Goal: Task Accomplishment & Management: Use online tool/utility

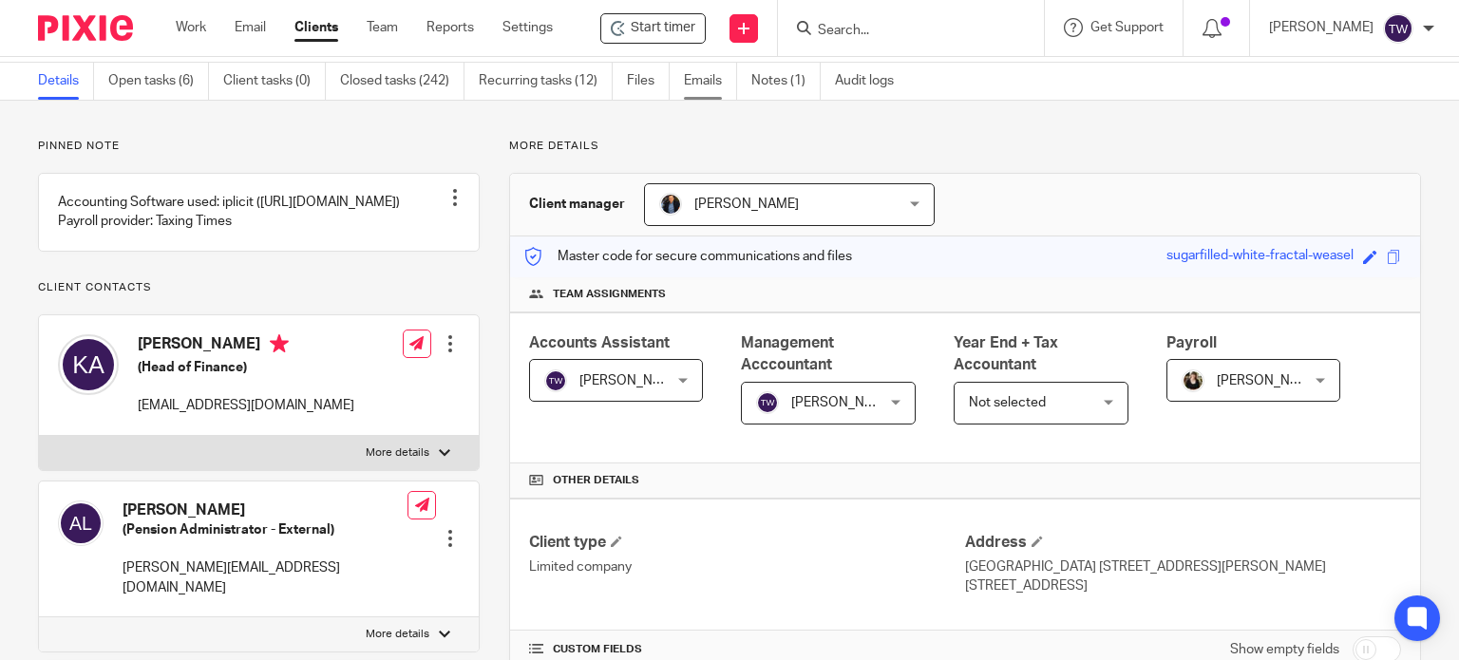
scroll to position [95, 0]
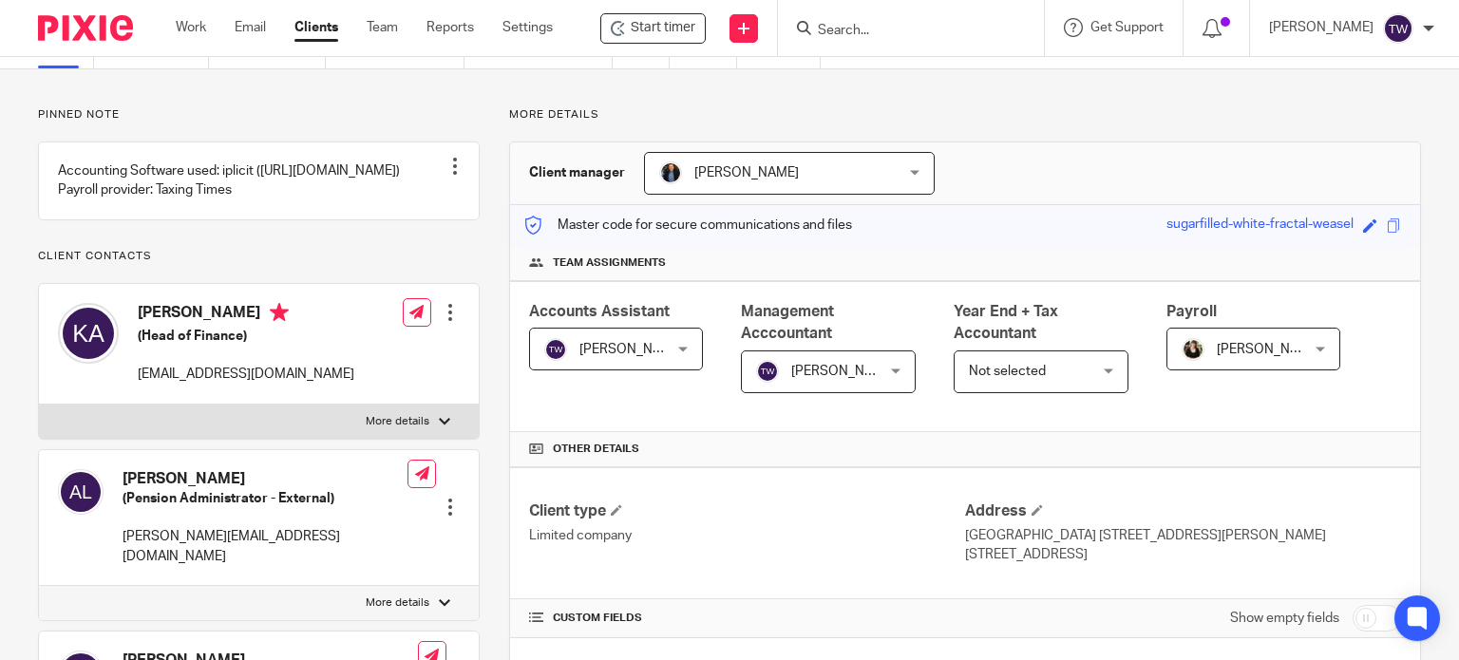
click at [893, 33] on input "Search" at bounding box center [901, 31] width 171 height 17
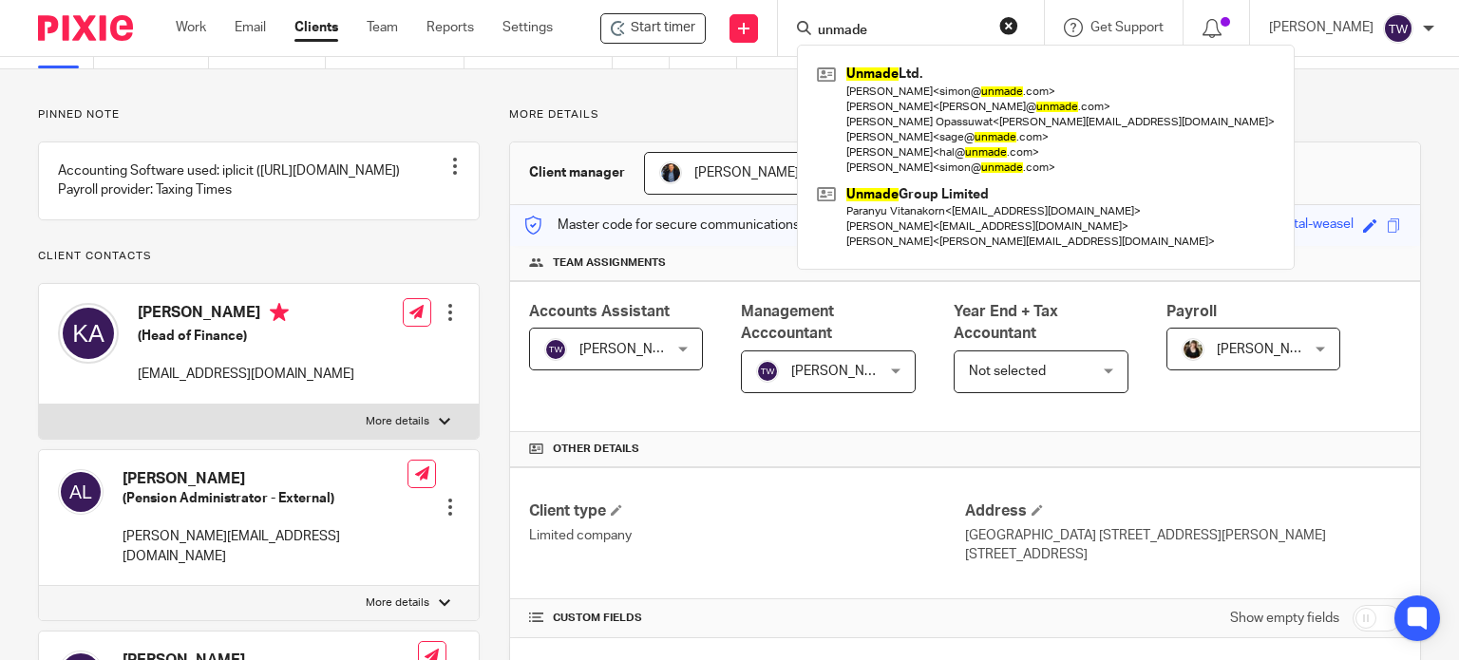
type input "unmade"
click button "submit" at bounding box center [0, 0] width 0 height 0
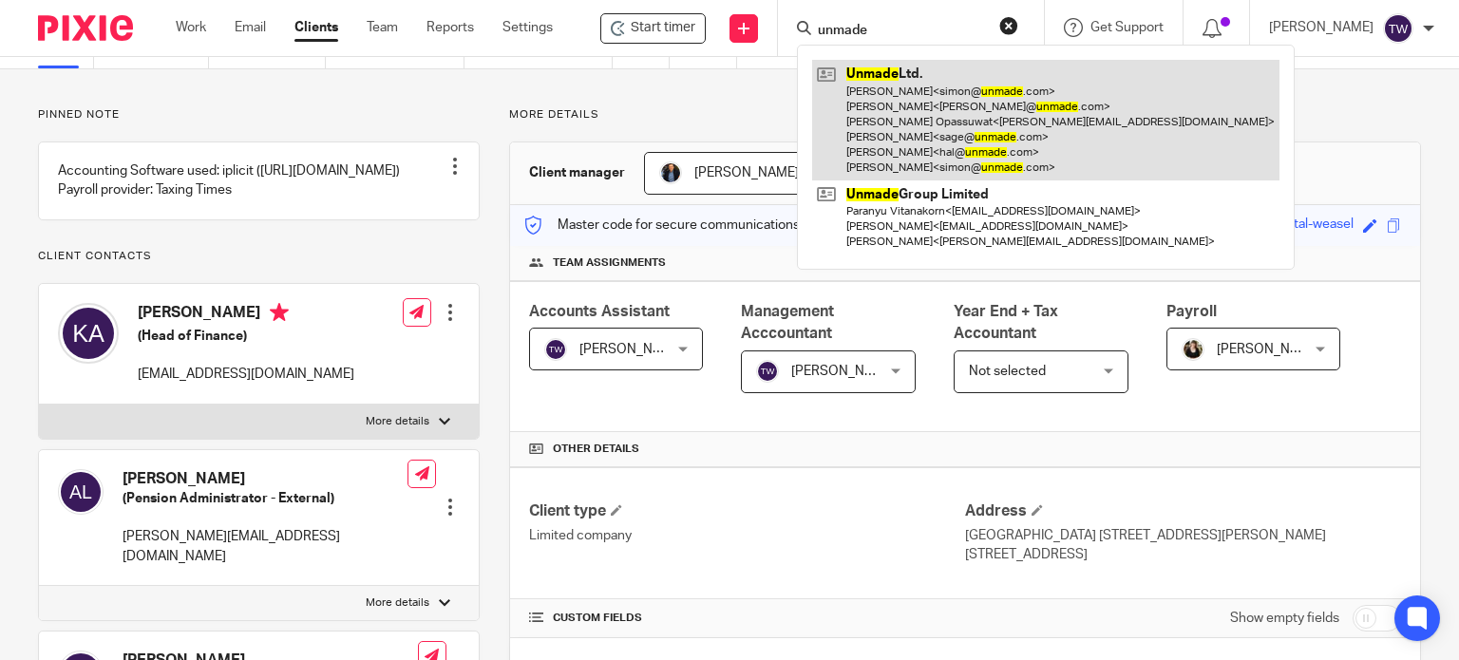
click at [889, 153] on link at bounding box center [1045, 120] width 467 height 121
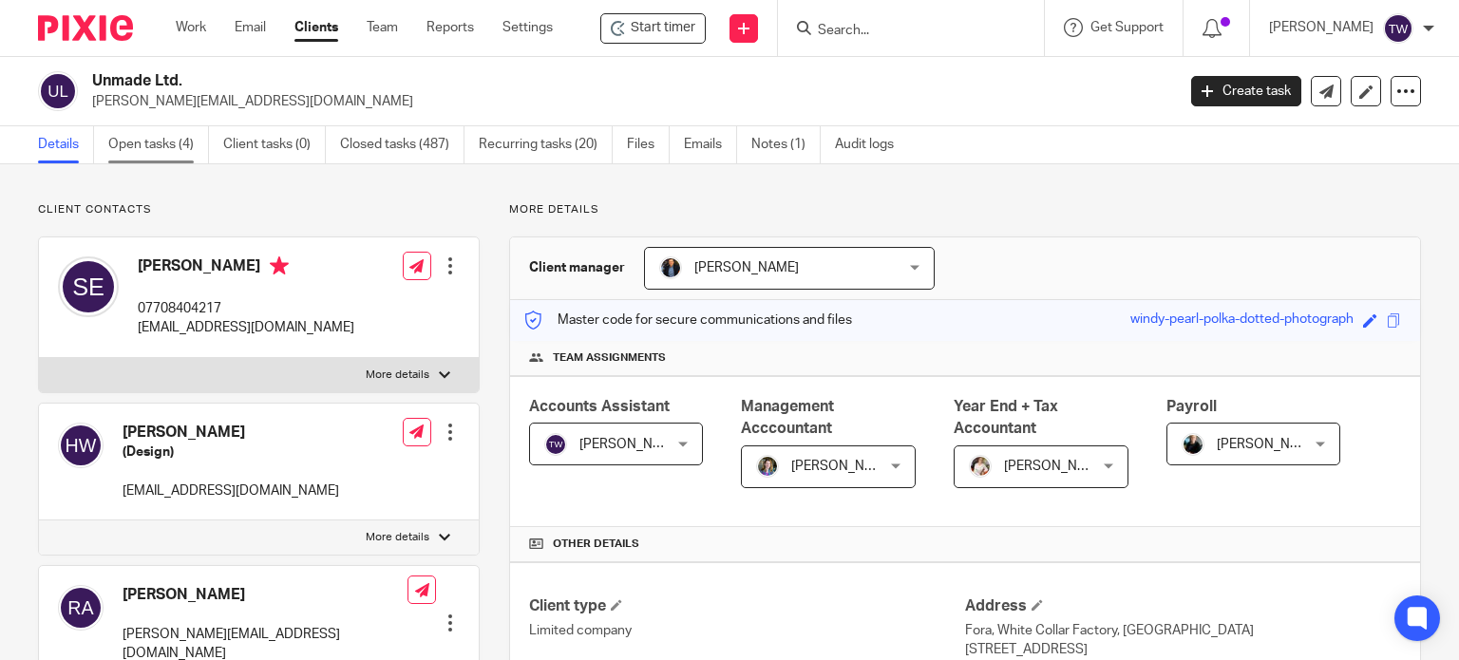
click at [182, 136] on link "Open tasks (4)" at bounding box center [158, 144] width 101 height 37
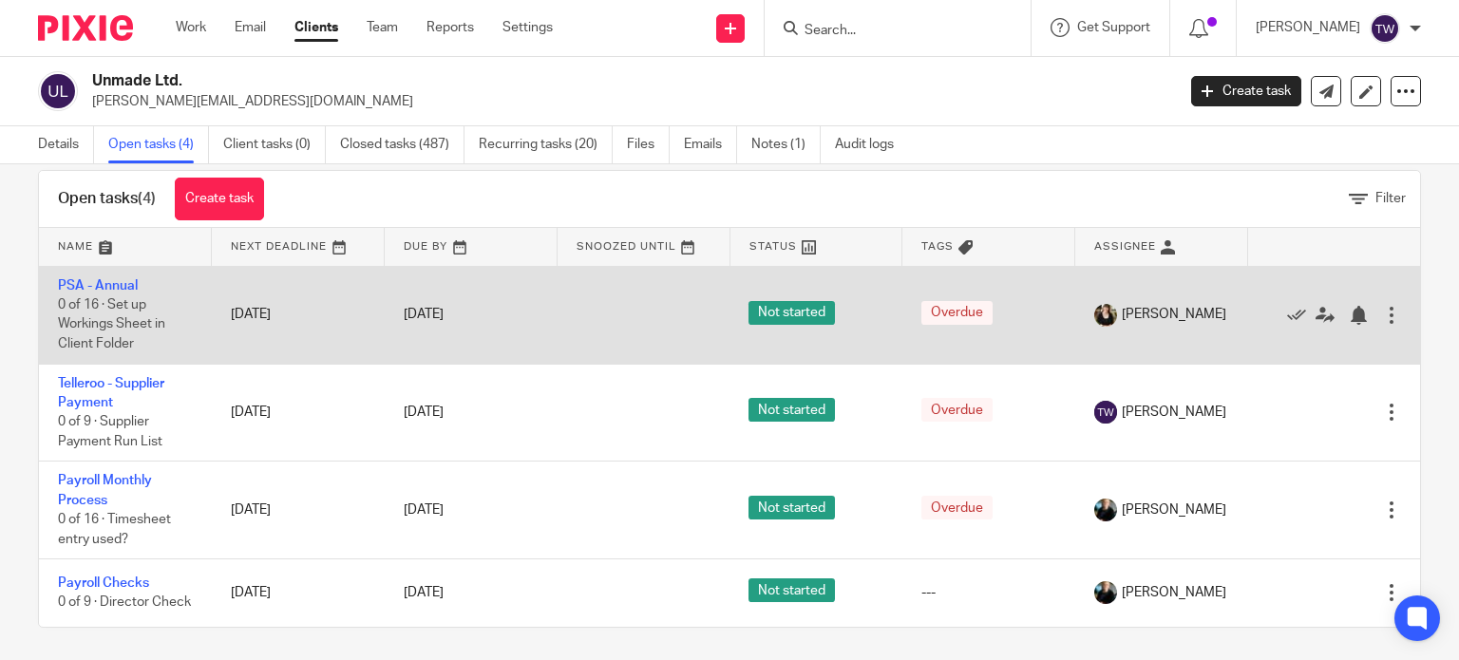
scroll to position [49, 0]
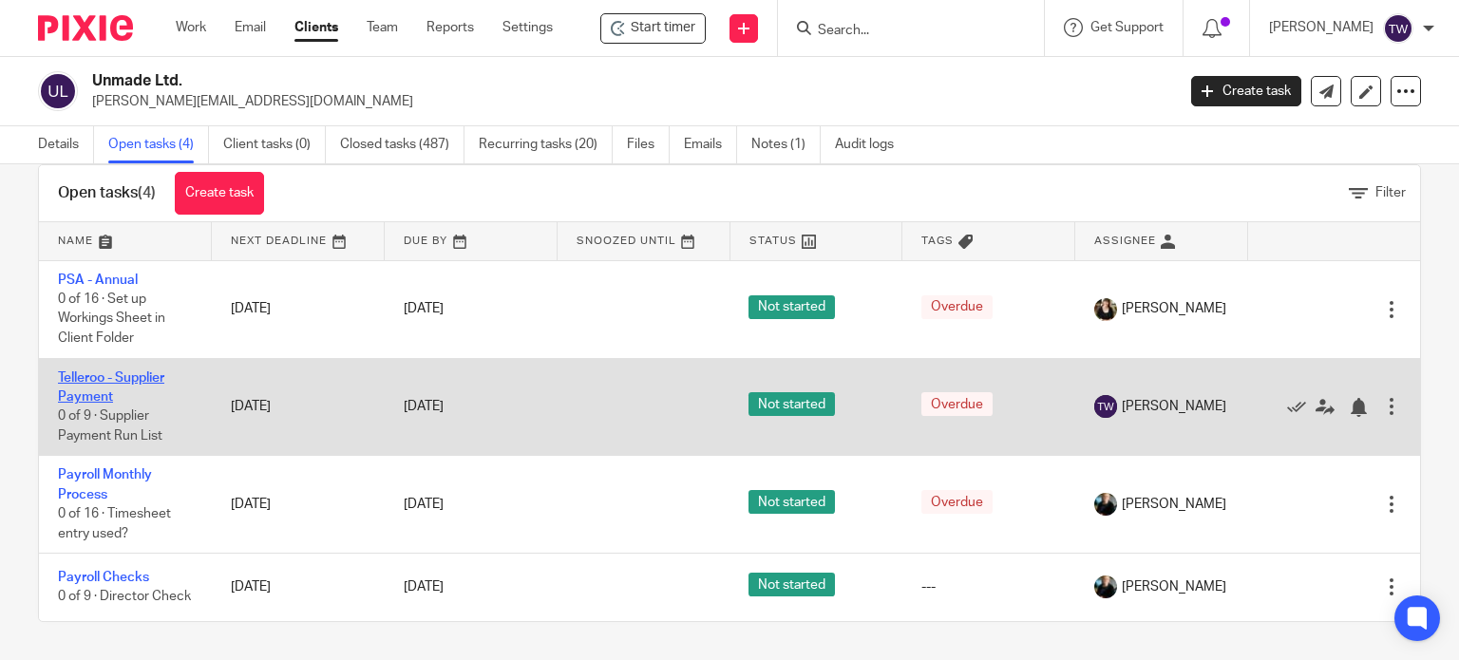
click at [135, 371] on link "Telleroo - Supplier Payment" at bounding box center [111, 387] width 106 height 32
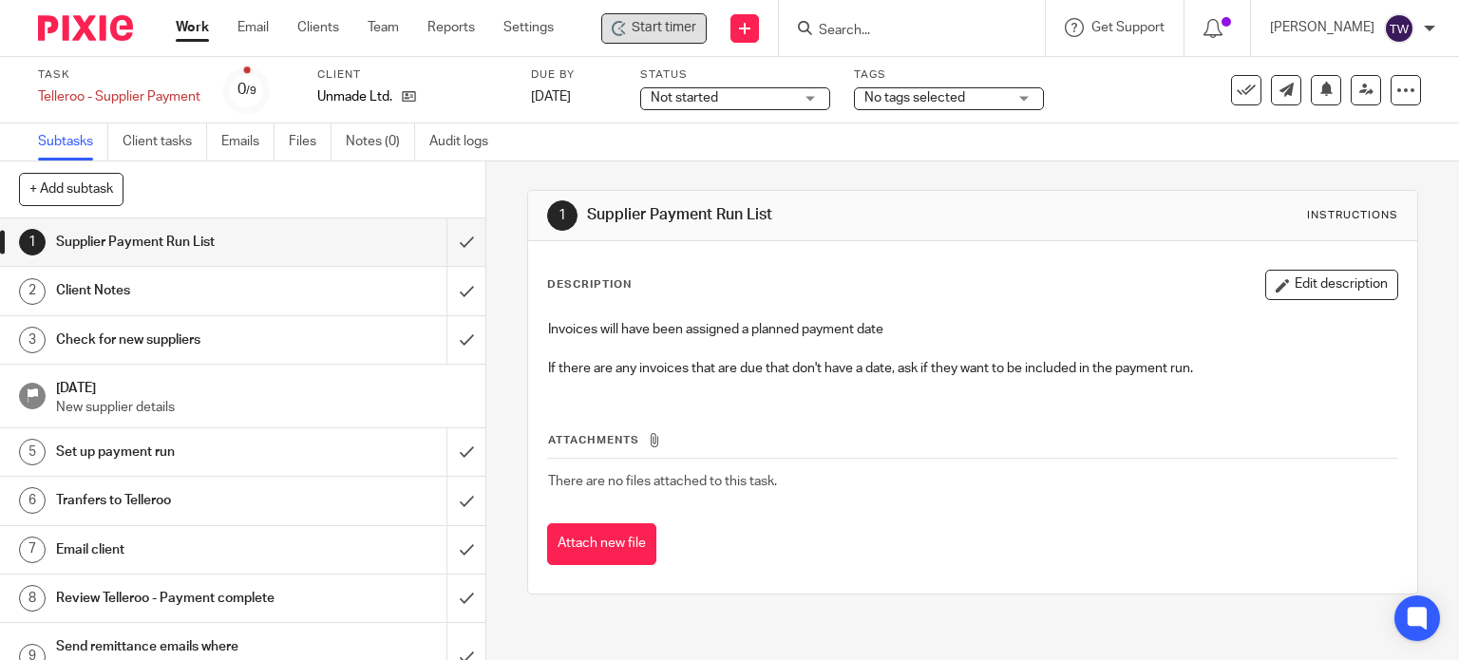
click at [634, 40] on div "Start timer" at bounding box center [653, 28] width 105 height 30
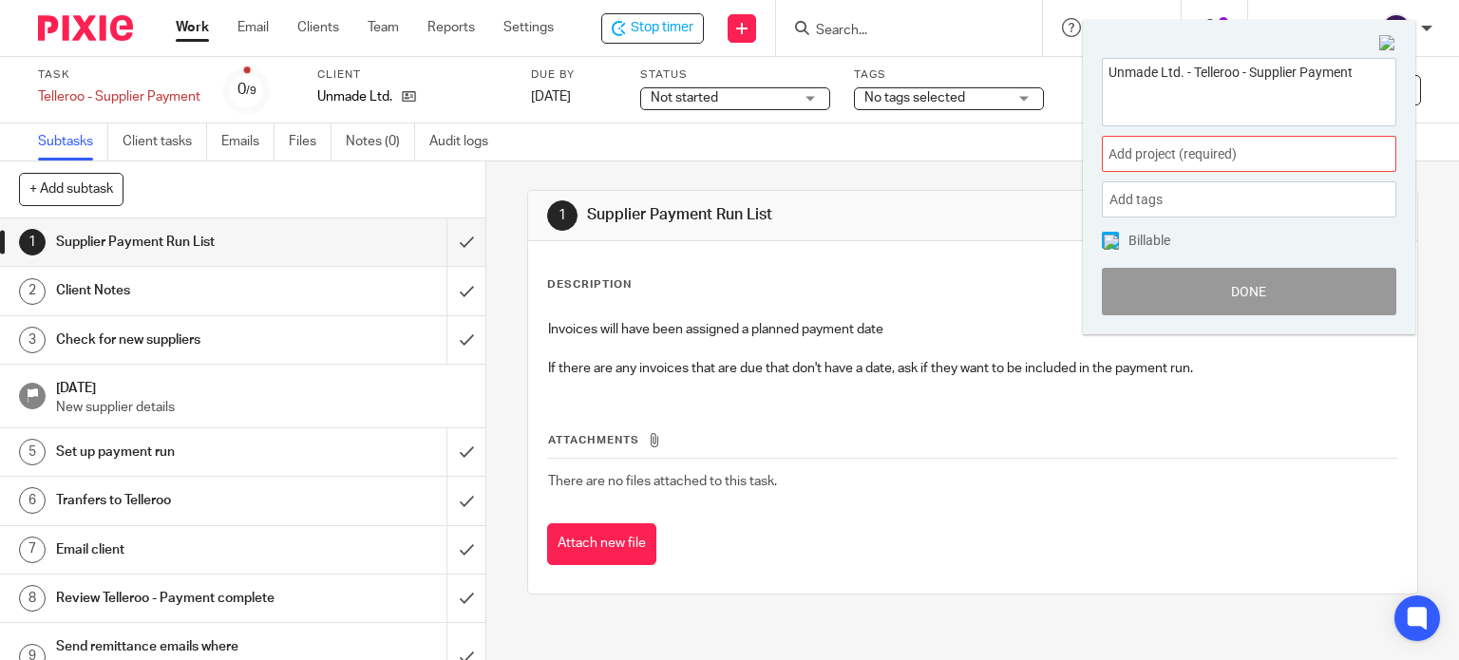
click at [1217, 148] on span "Add project (required) :" at bounding box center [1227, 154] width 239 height 20
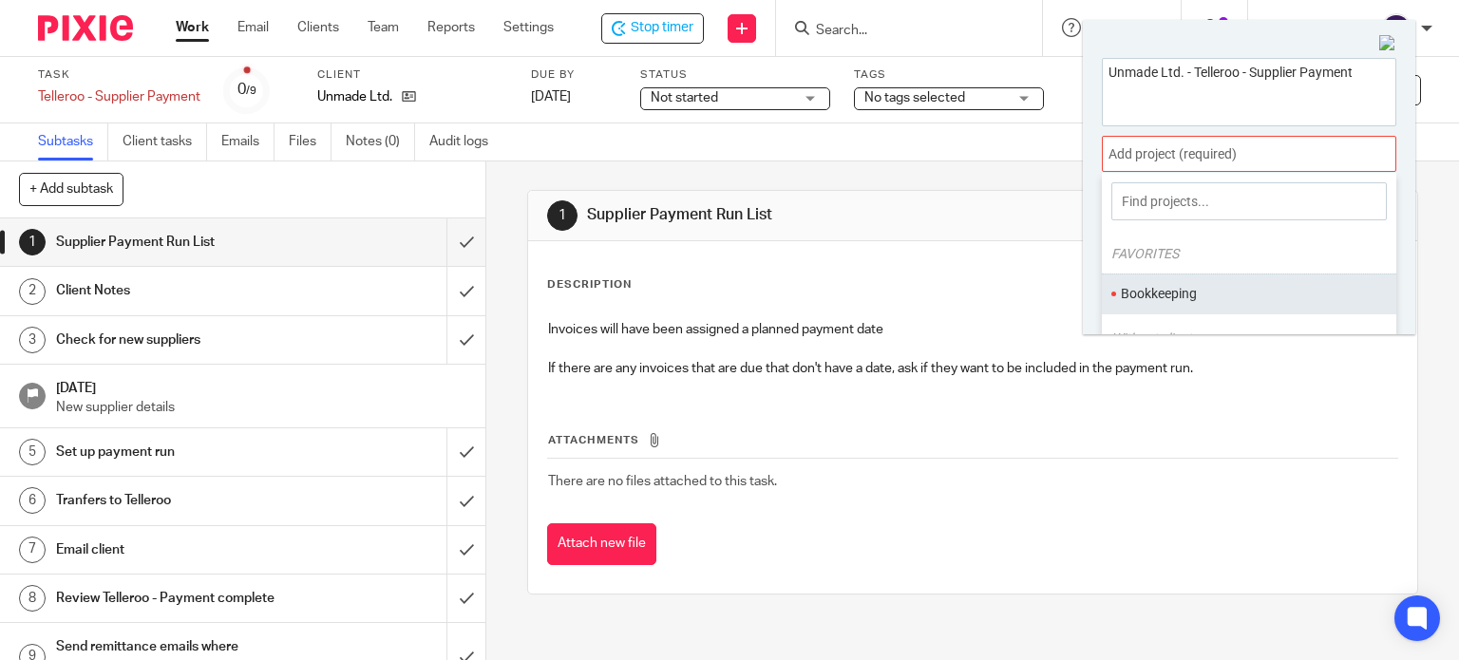
click at [1172, 284] on li "Bookkeeping" at bounding box center [1245, 294] width 248 height 20
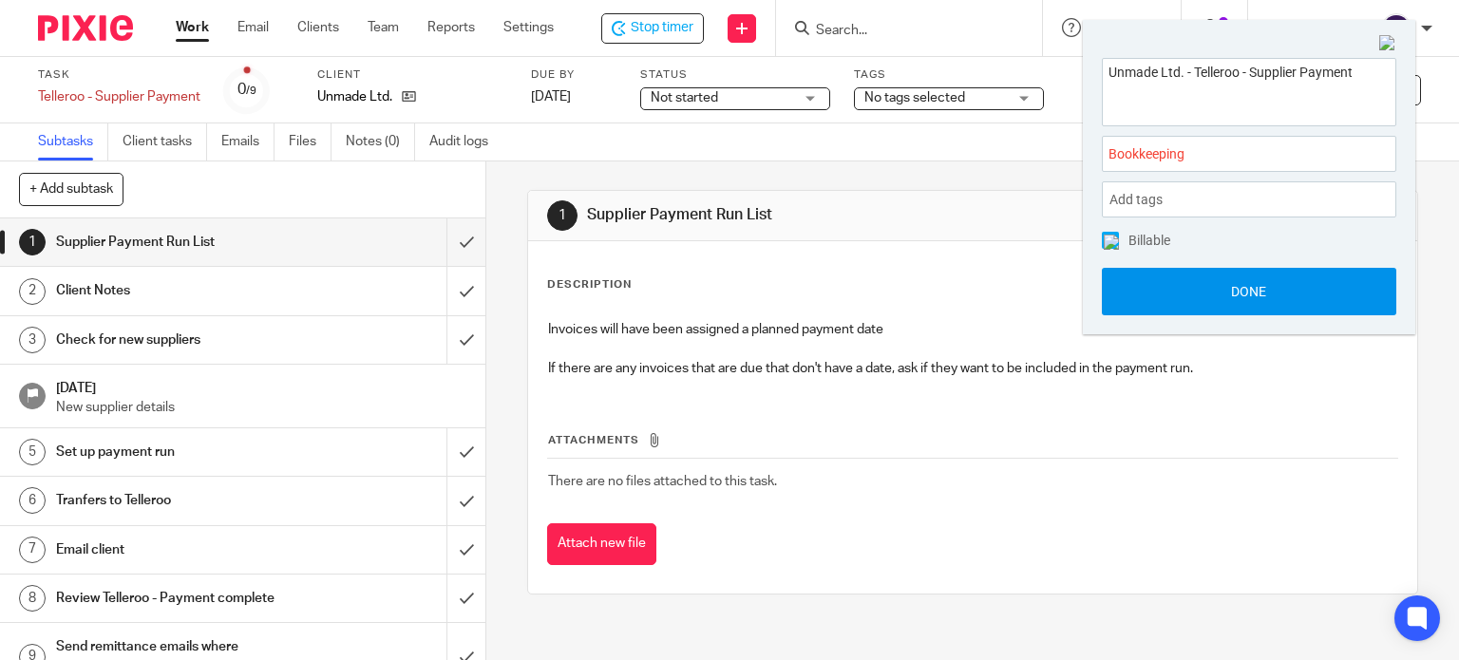
click at [1155, 293] on button "Done" at bounding box center [1249, 291] width 294 height 47
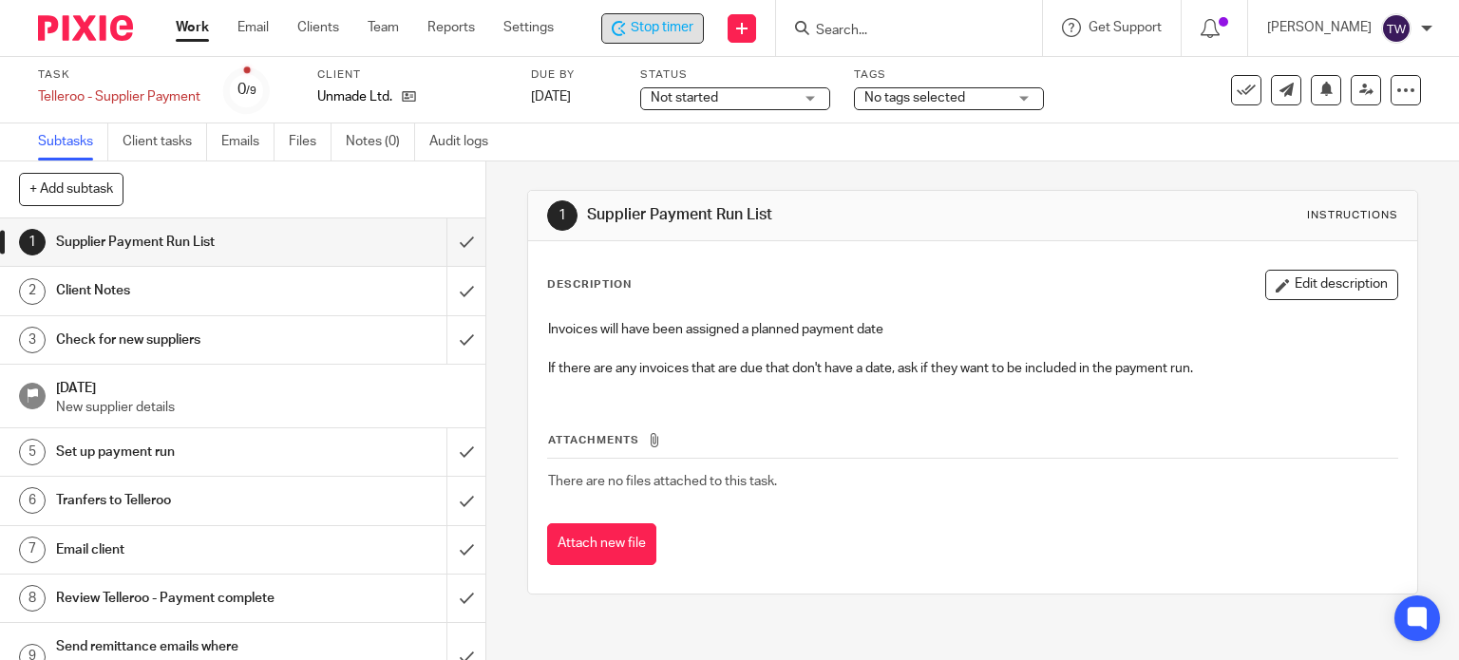
click at [660, 30] on span "Stop timer" at bounding box center [662, 28] width 63 height 20
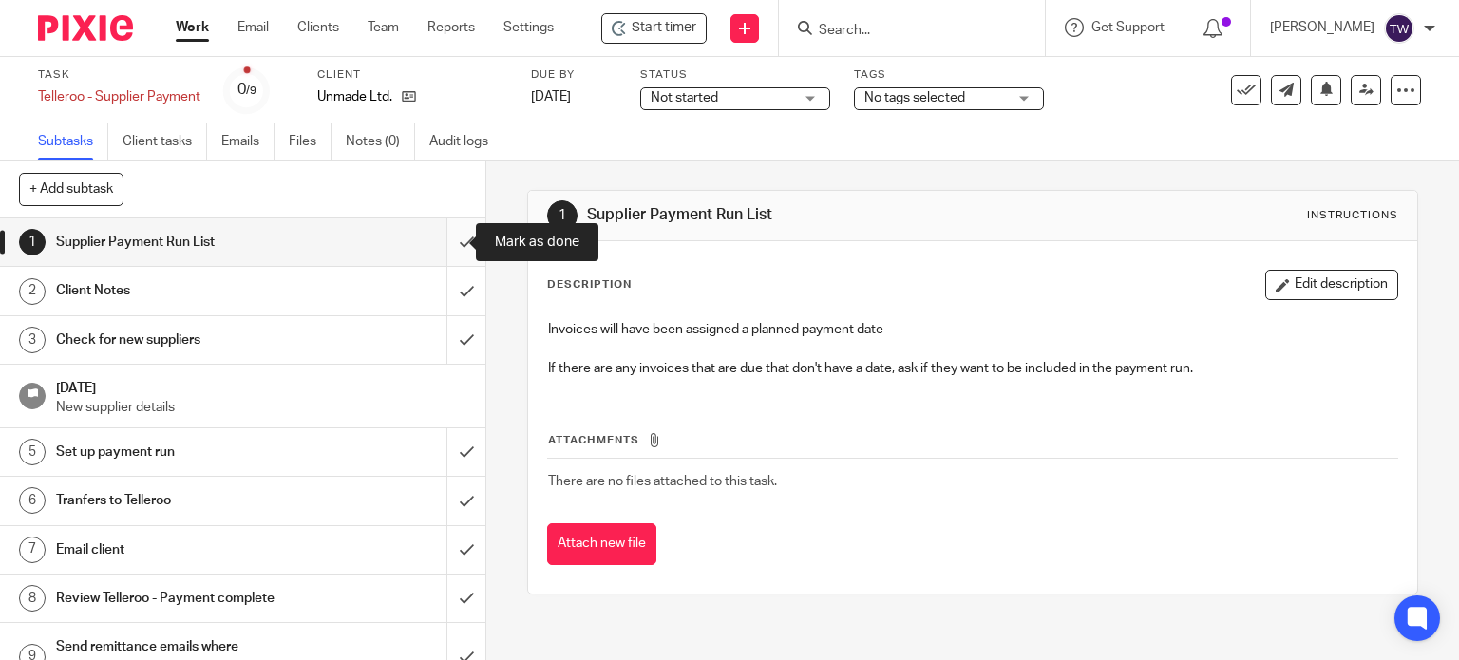
click at [443, 249] on input "submit" at bounding box center [242, 241] width 485 height 47
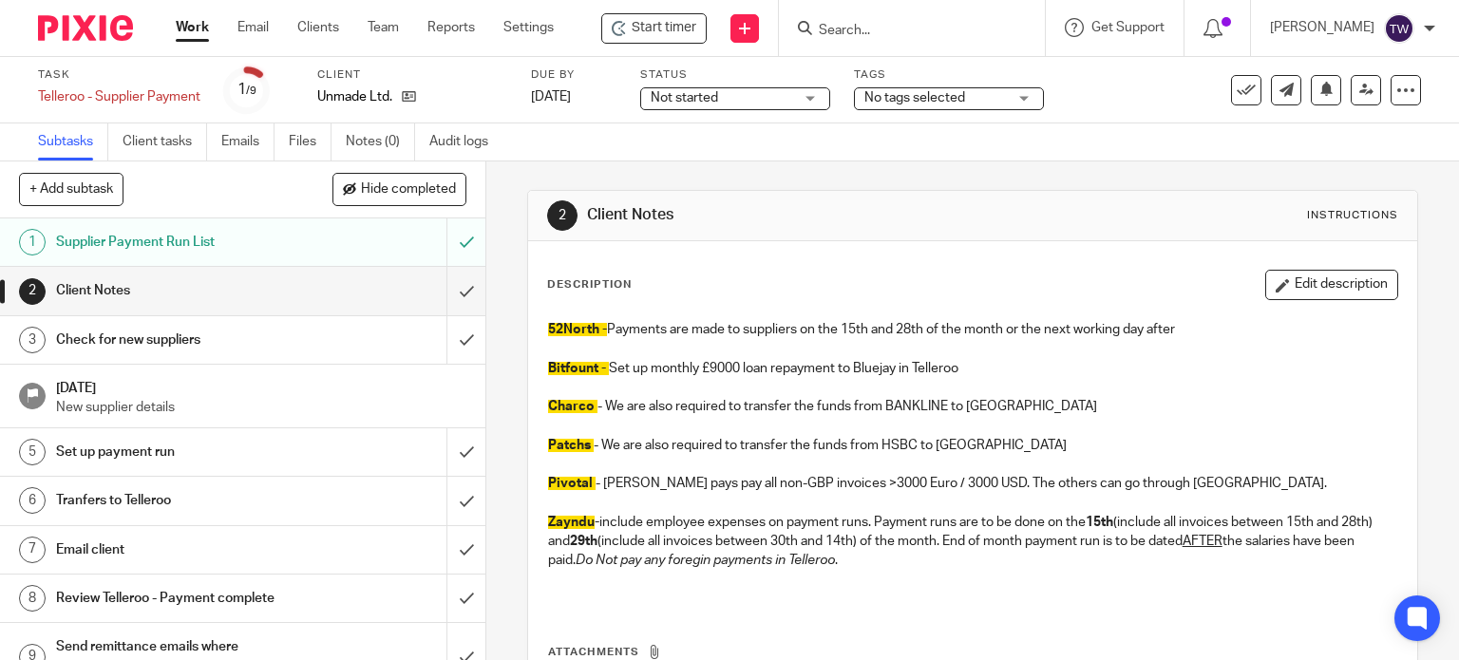
click at [208, 27] on link "Work" at bounding box center [192, 27] width 33 height 19
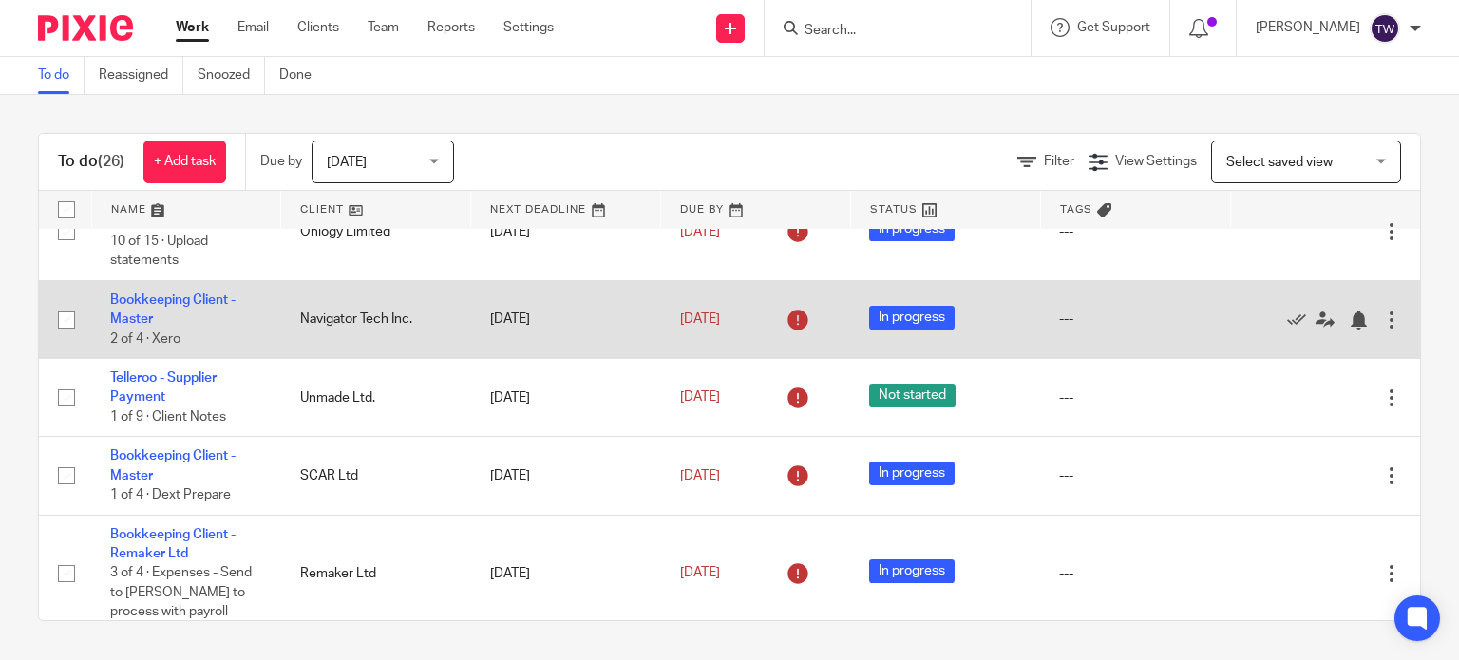
scroll to position [380, 0]
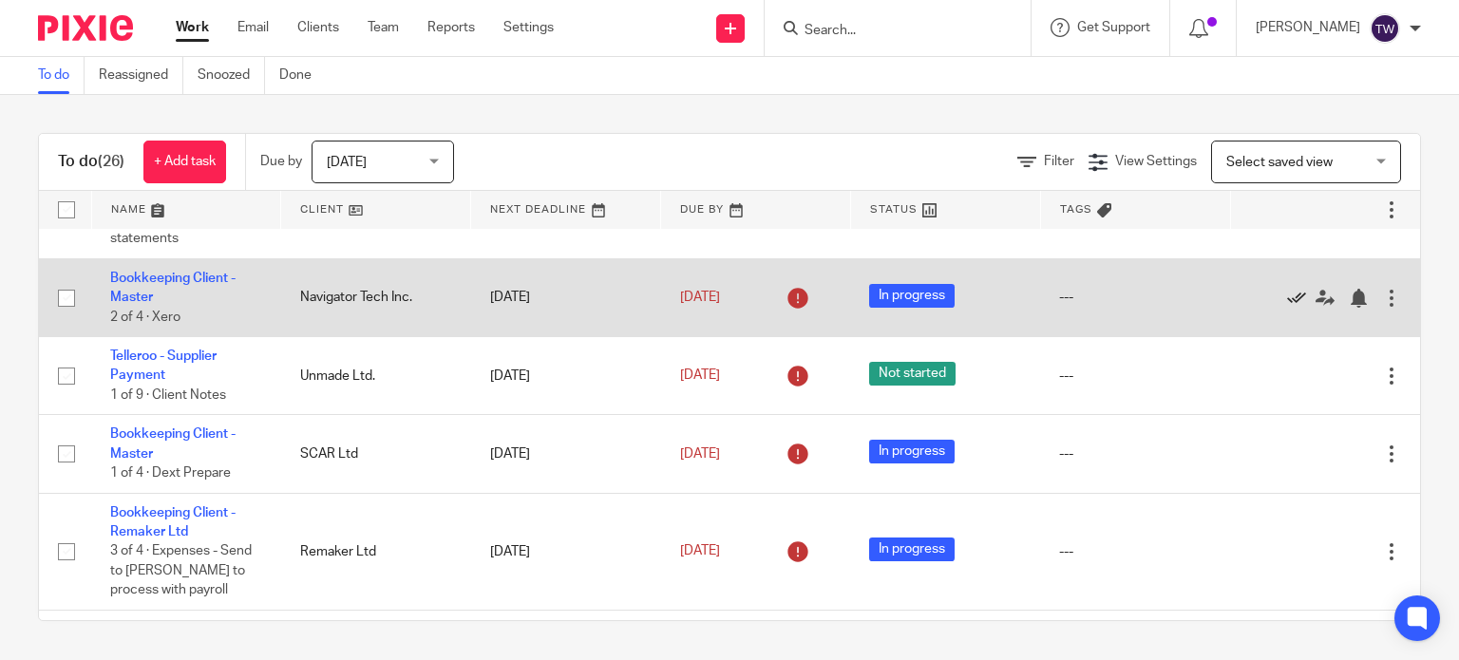
click at [1287, 293] on icon at bounding box center [1296, 298] width 19 height 19
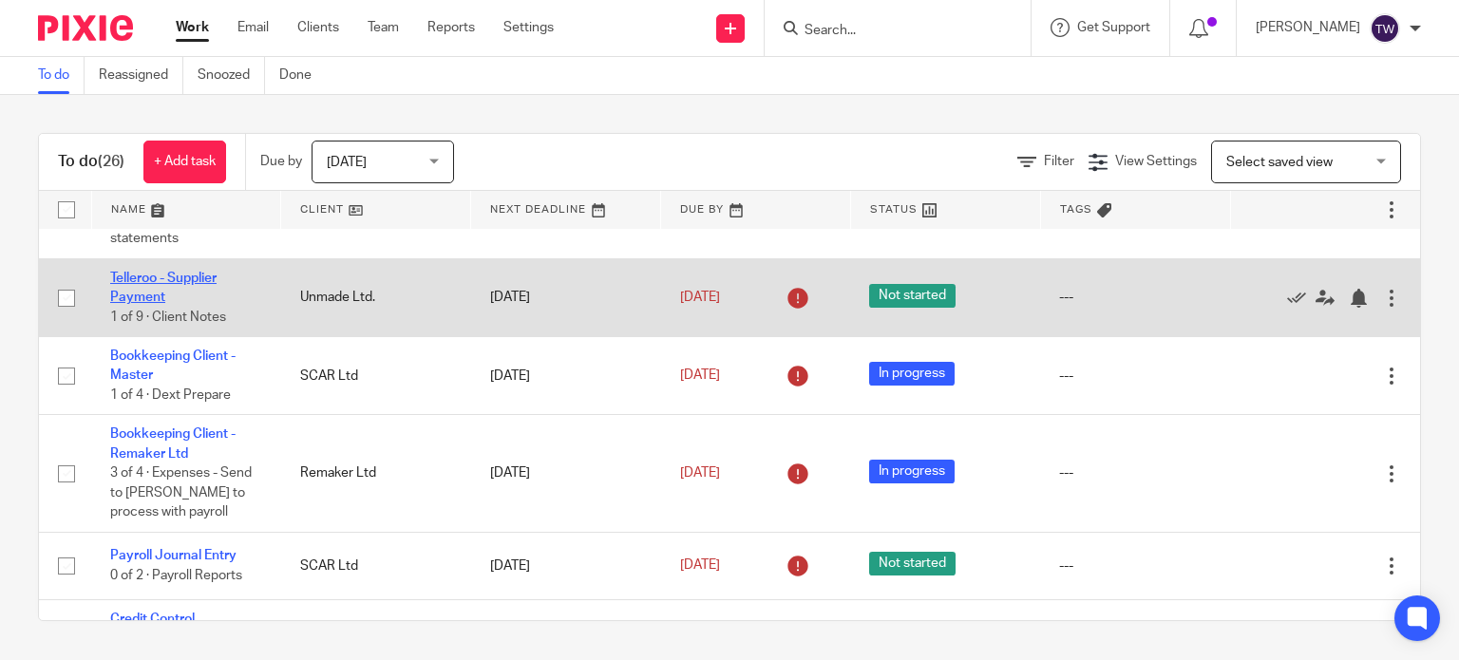
click at [172, 274] on link "Telleroo - Supplier Payment" at bounding box center [163, 288] width 106 height 32
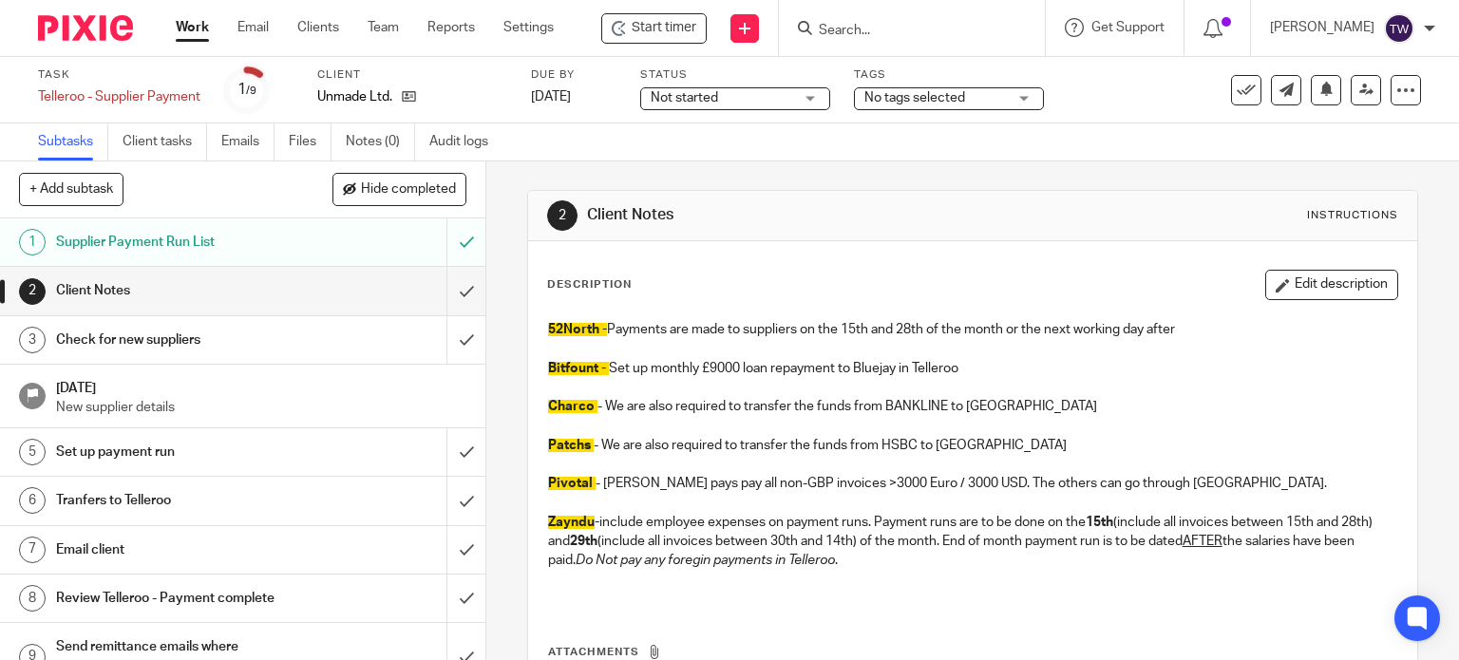
click at [650, 102] on div "Not started Not started" at bounding box center [735, 98] width 190 height 23
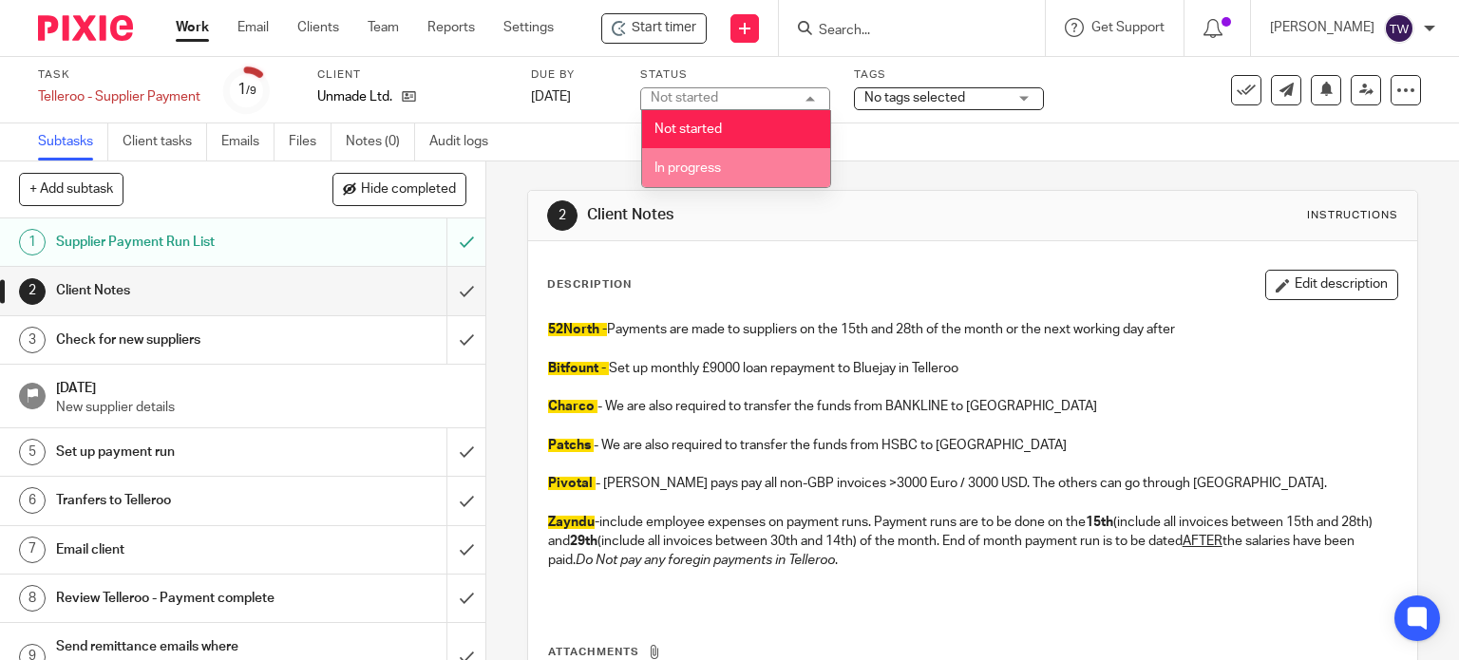
click at [683, 159] on li "In progress" at bounding box center [736, 167] width 188 height 39
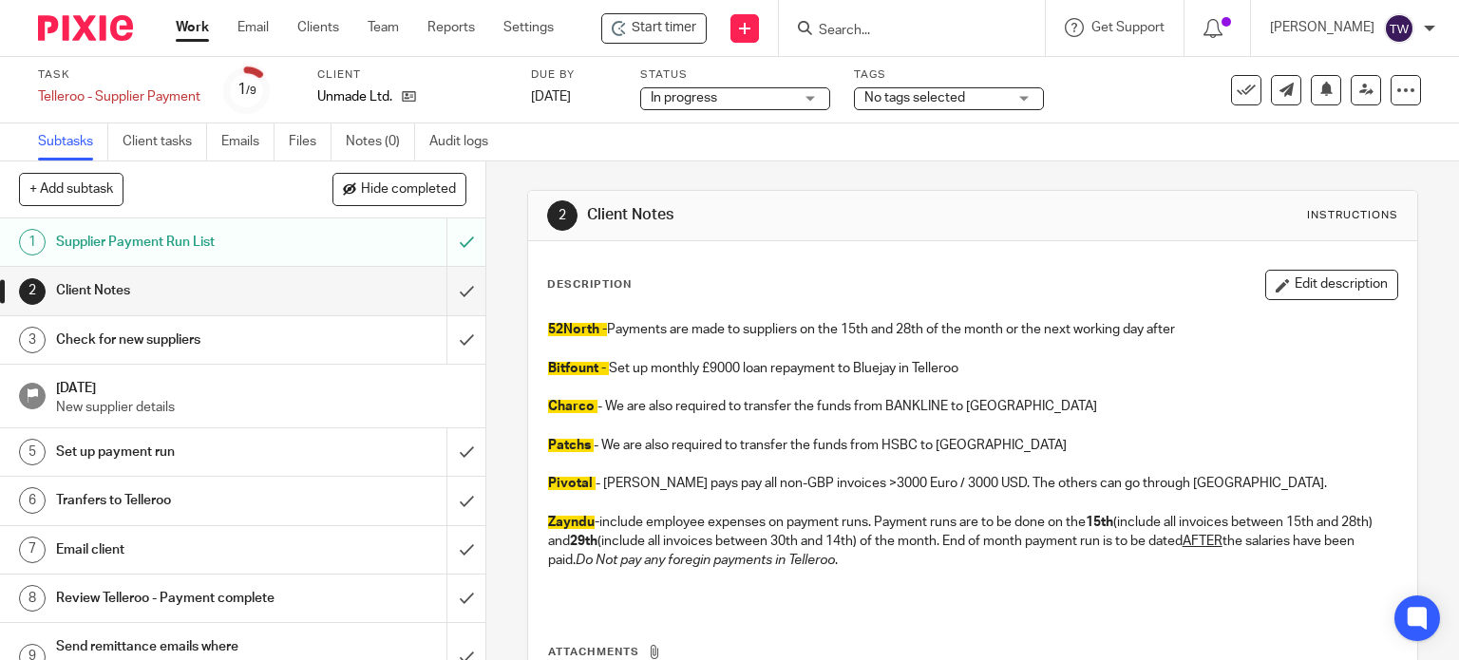
click at [205, 32] on link "Work" at bounding box center [192, 27] width 33 height 19
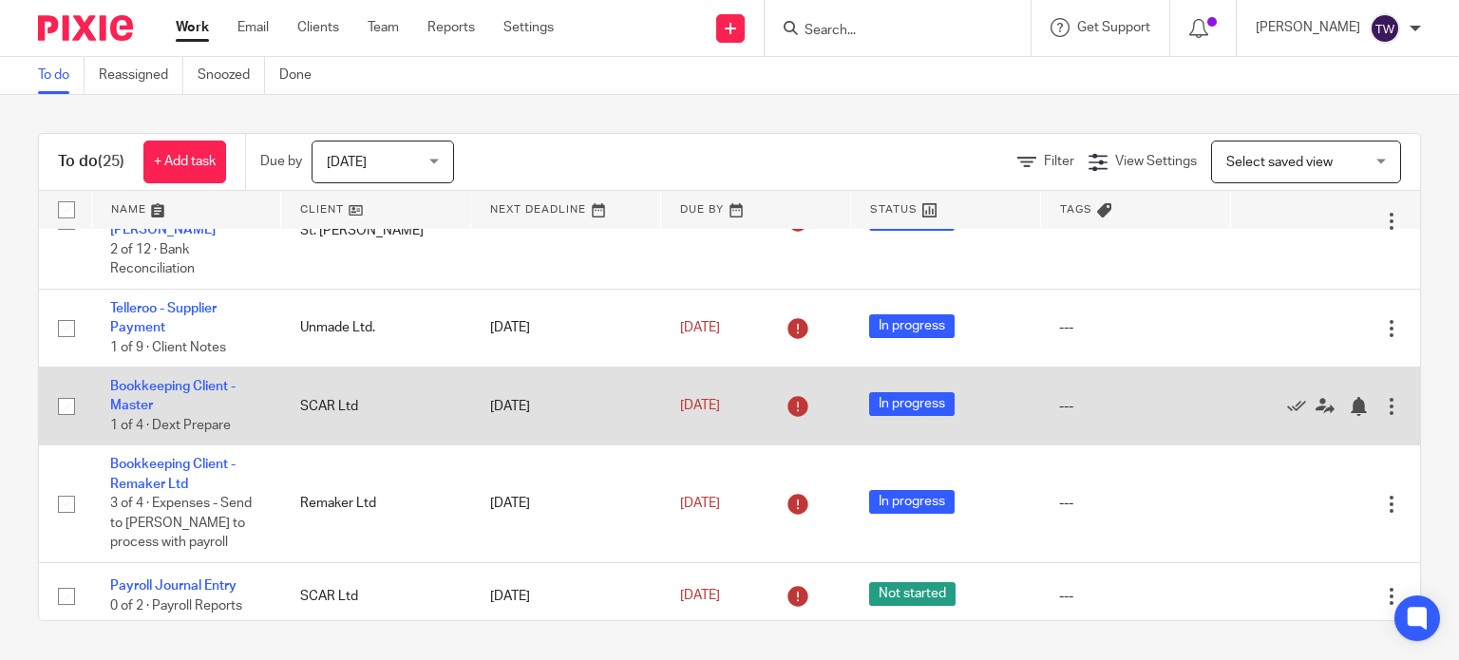
scroll to position [380, 0]
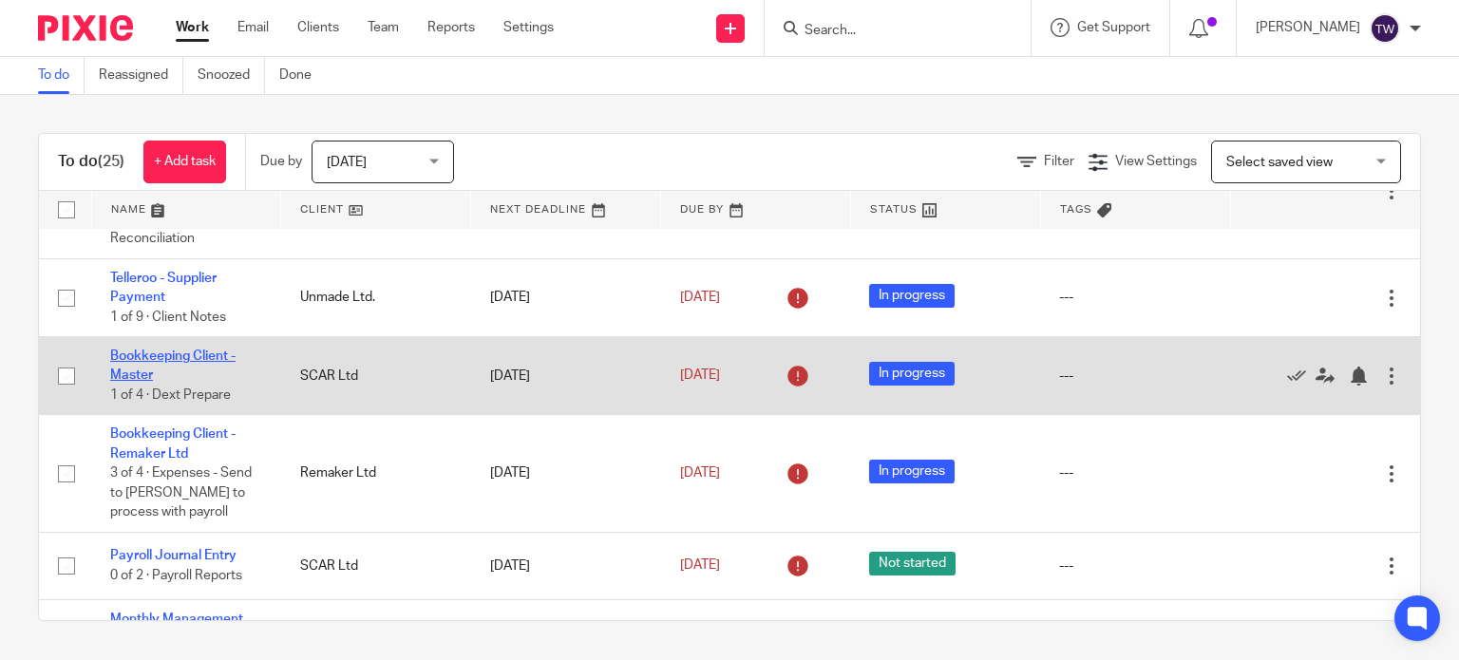
click at [223, 362] on link "Bookkeeping Client - Master" at bounding box center [172, 365] width 125 height 32
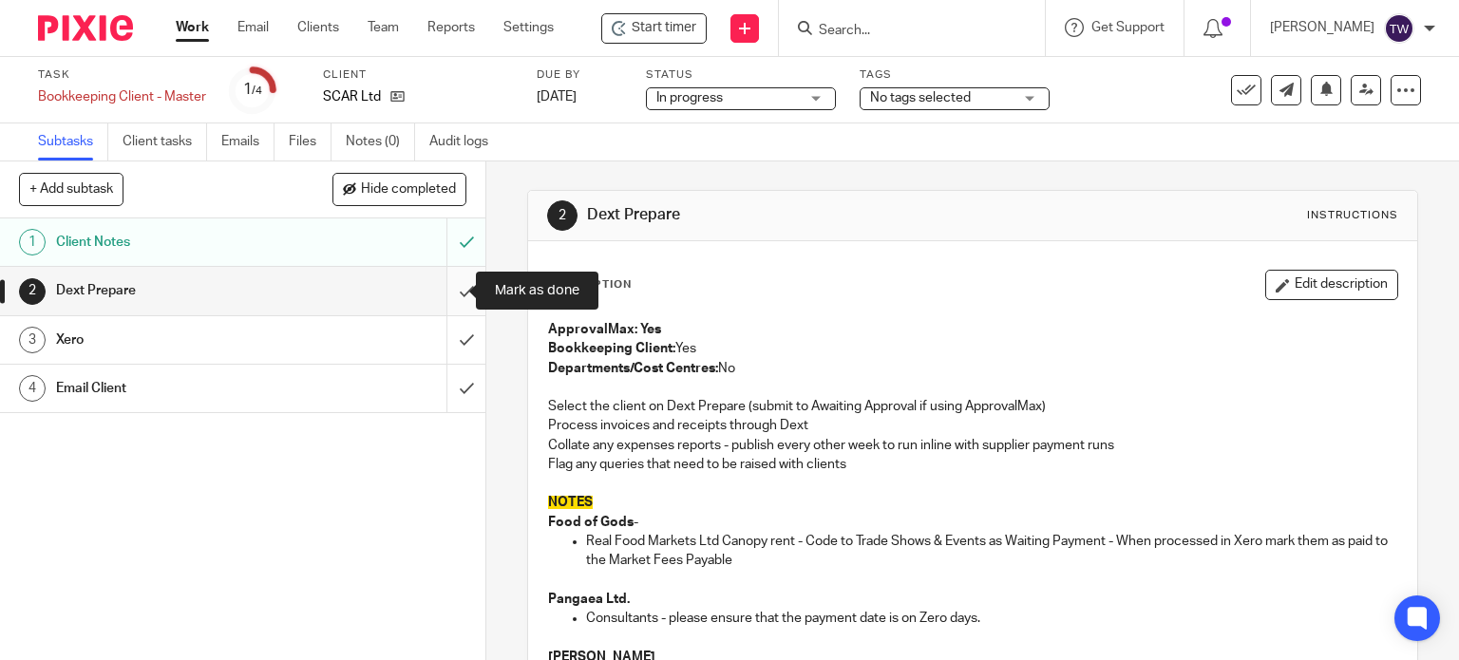
click at [450, 288] on input "submit" at bounding box center [242, 290] width 485 height 47
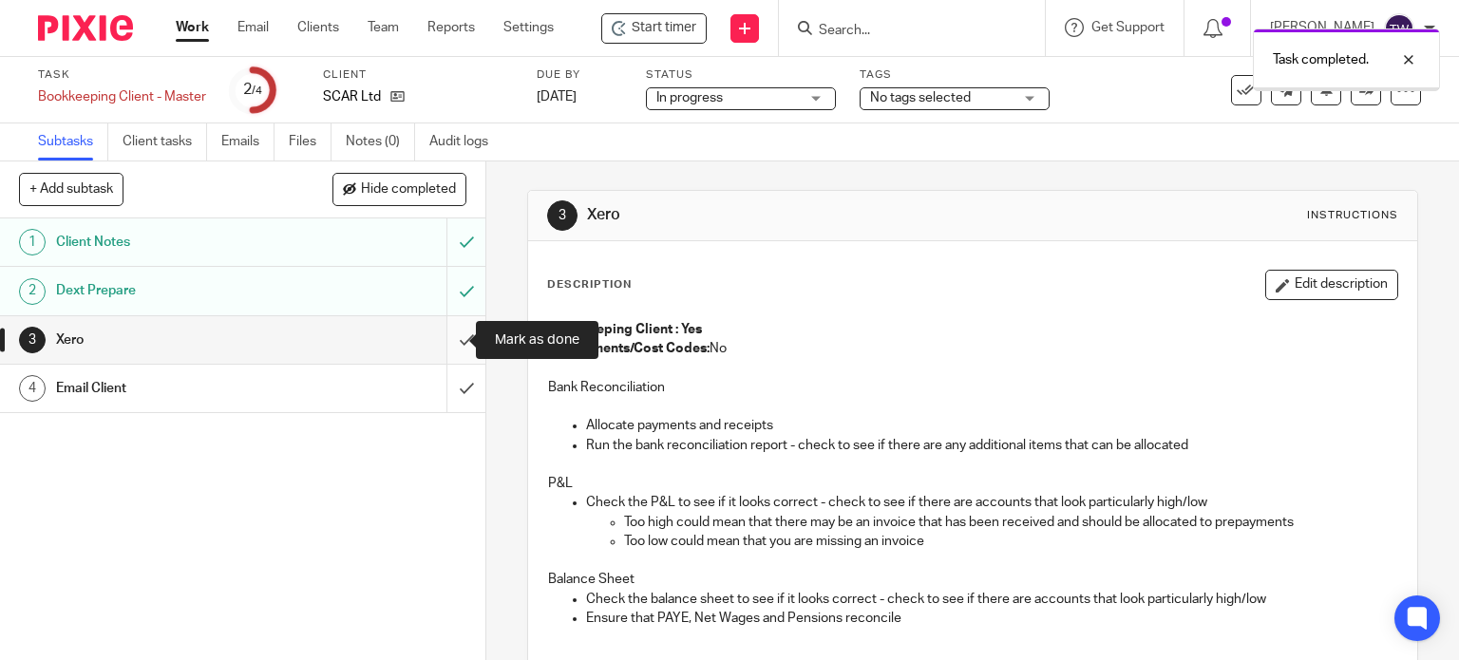
click at [448, 330] on input "submit" at bounding box center [242, 339] width 485 height 47
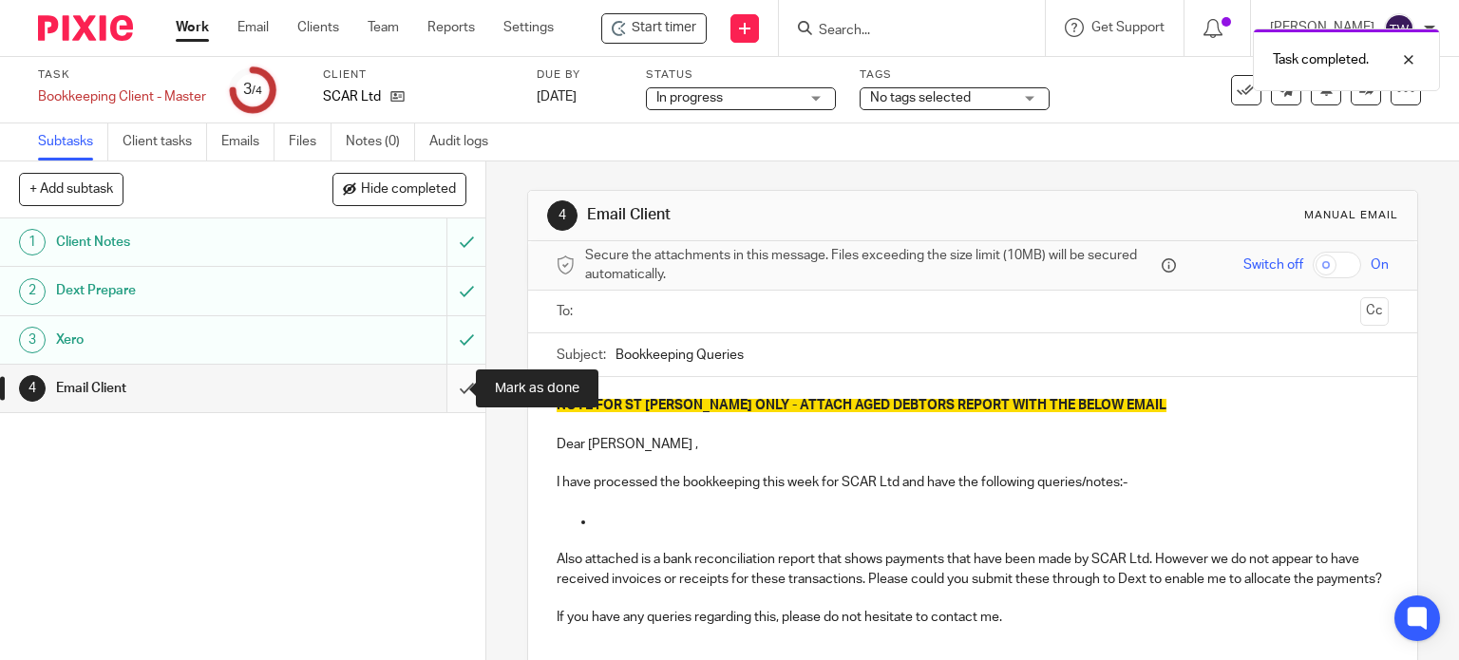
click at [443, 388] on input "submit" at bounding box center [242, 388] width 485 height 47
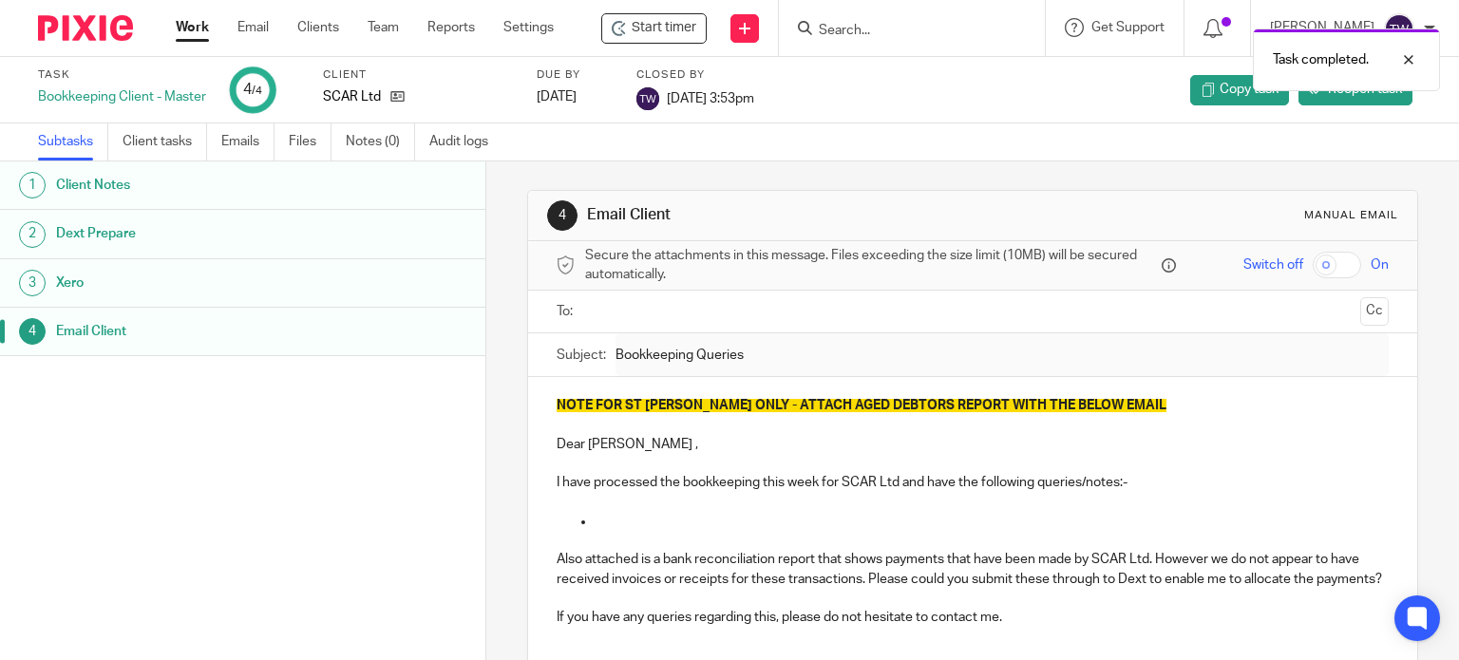
click at [195, 25] on link "Work" at bounding box center [192, 27] width 33 height 19
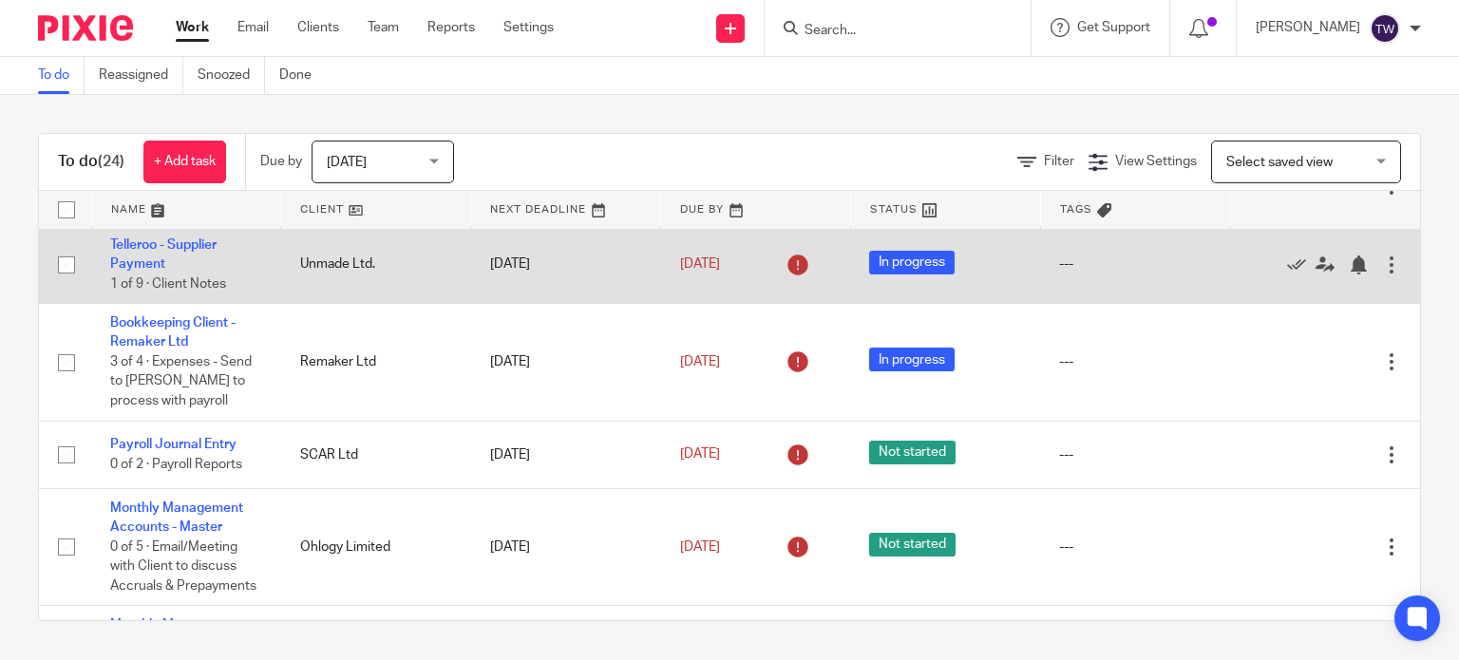
scroll to position [570, 0]
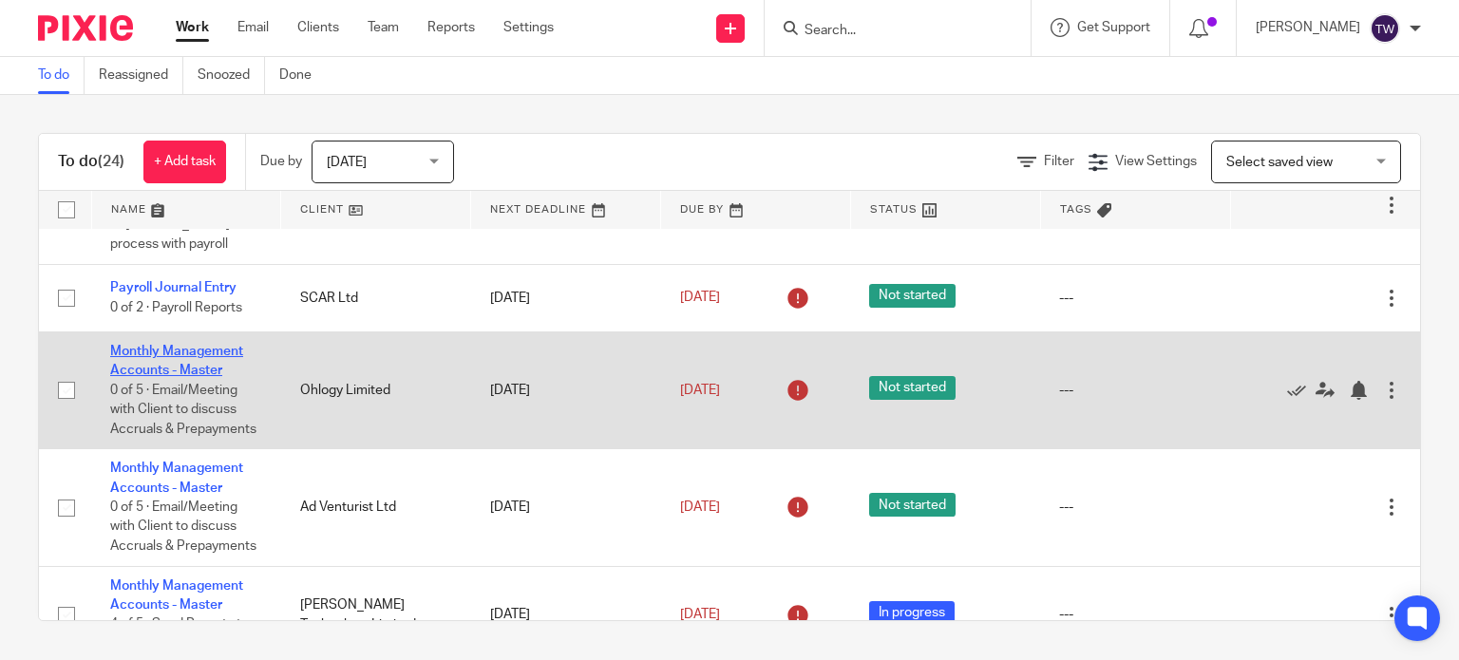
click at [179, 360] on link "Monthly Management Accounts - Master" at bounding box center [176, 361] width 133 height 32
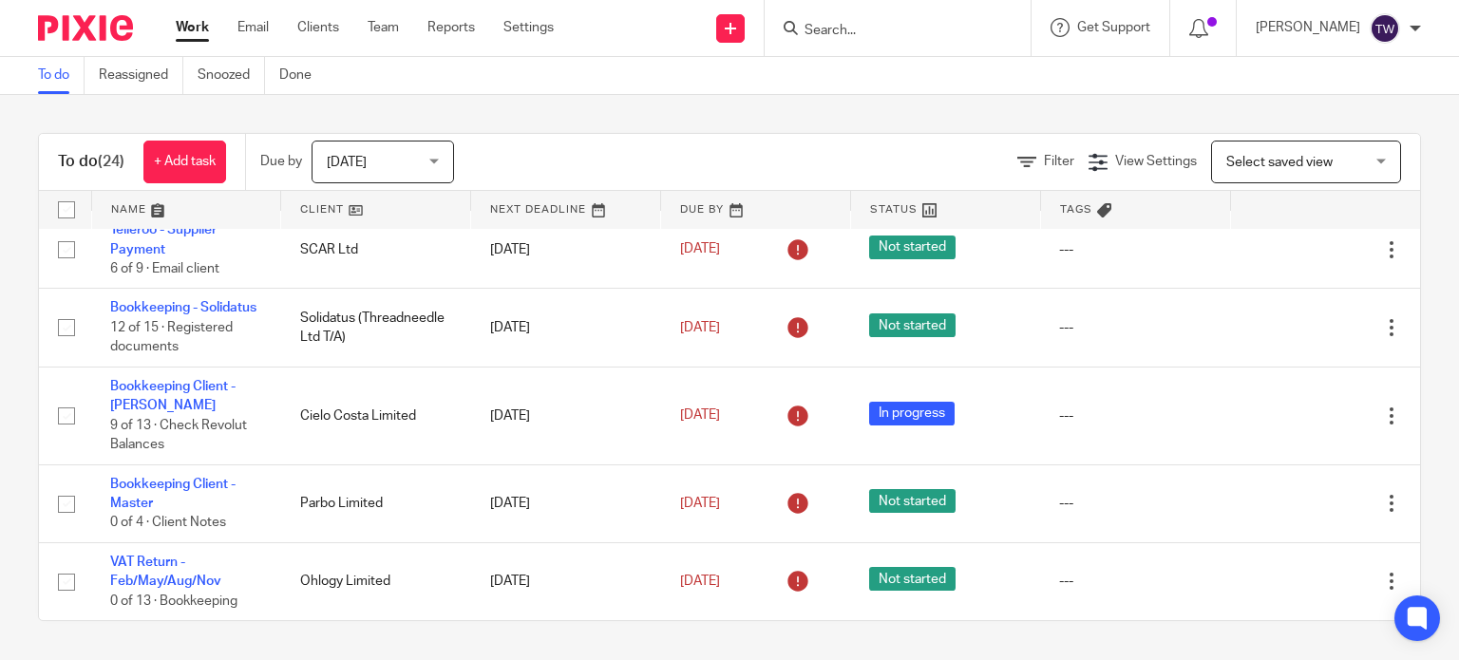
scroll to position [1425, 0]
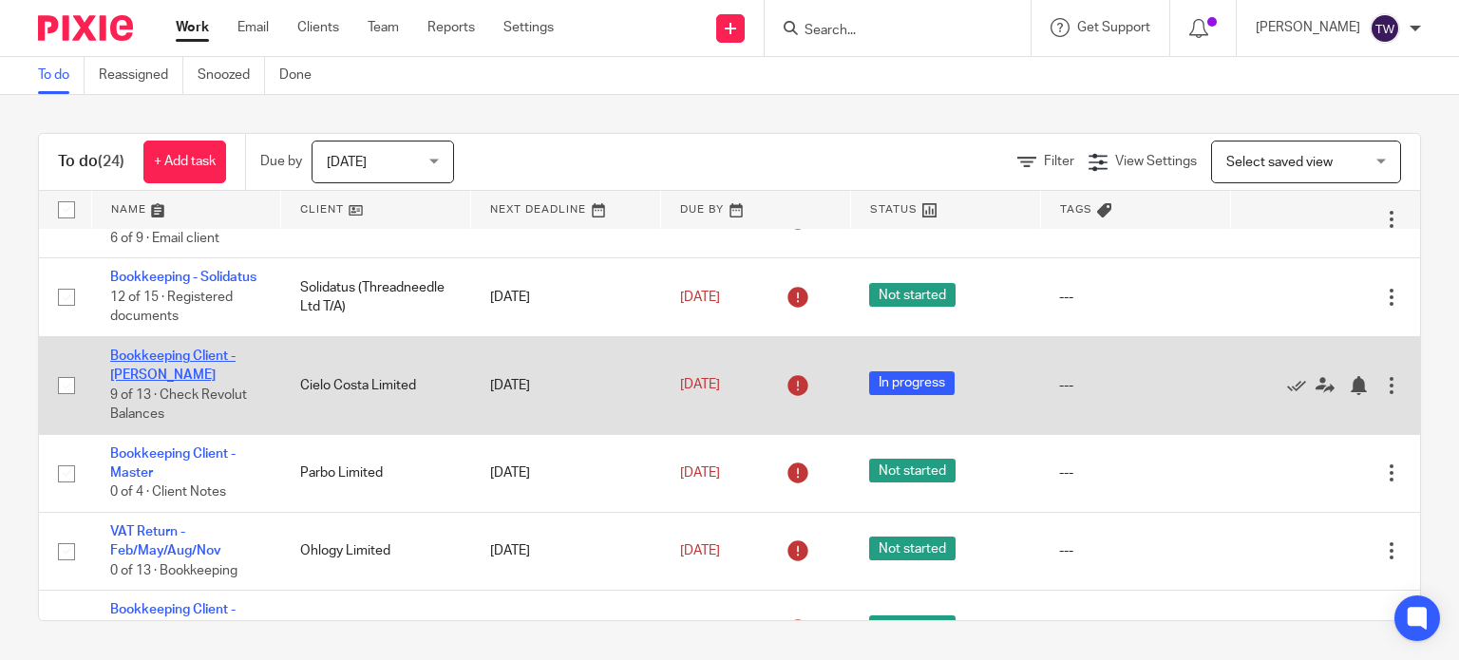
click at [153, 382] on link "Bookkeeping Client - [PERSON_NAME]" at bounding box center [172, 365] width 125 height 32
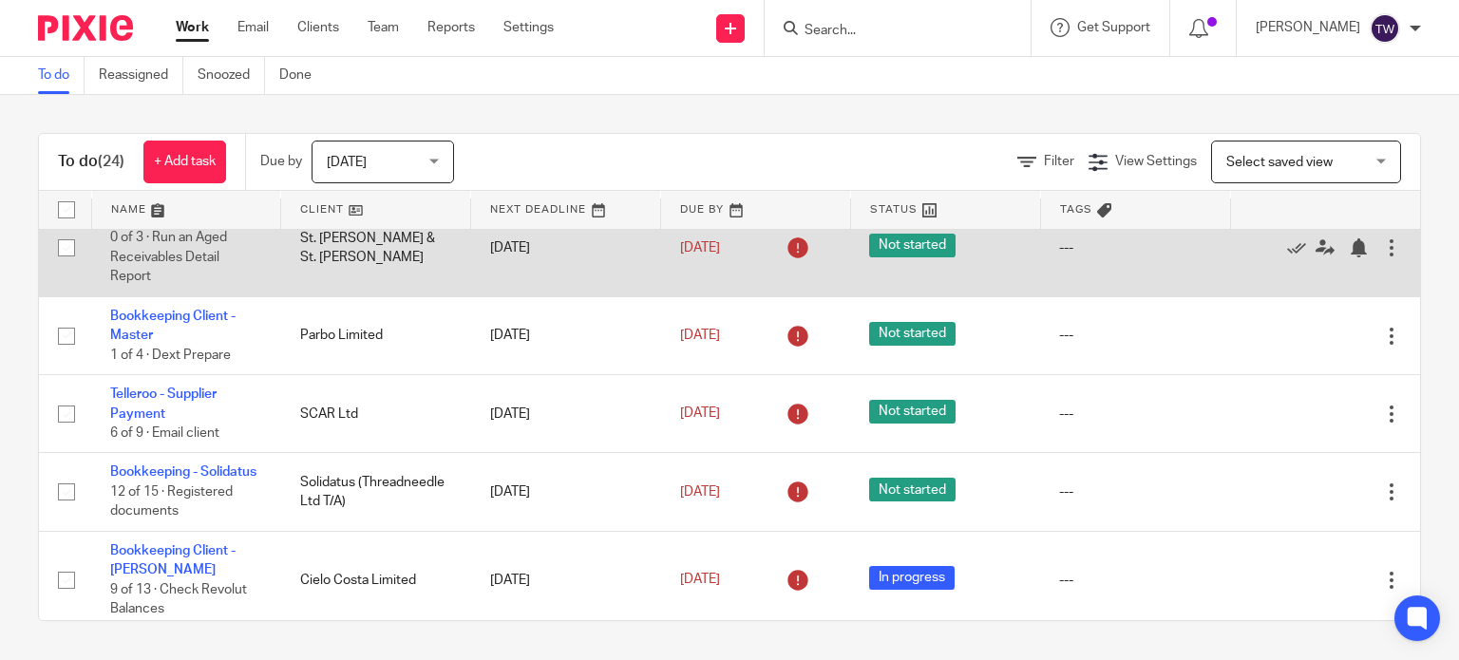
scroll to position [1235, 0]
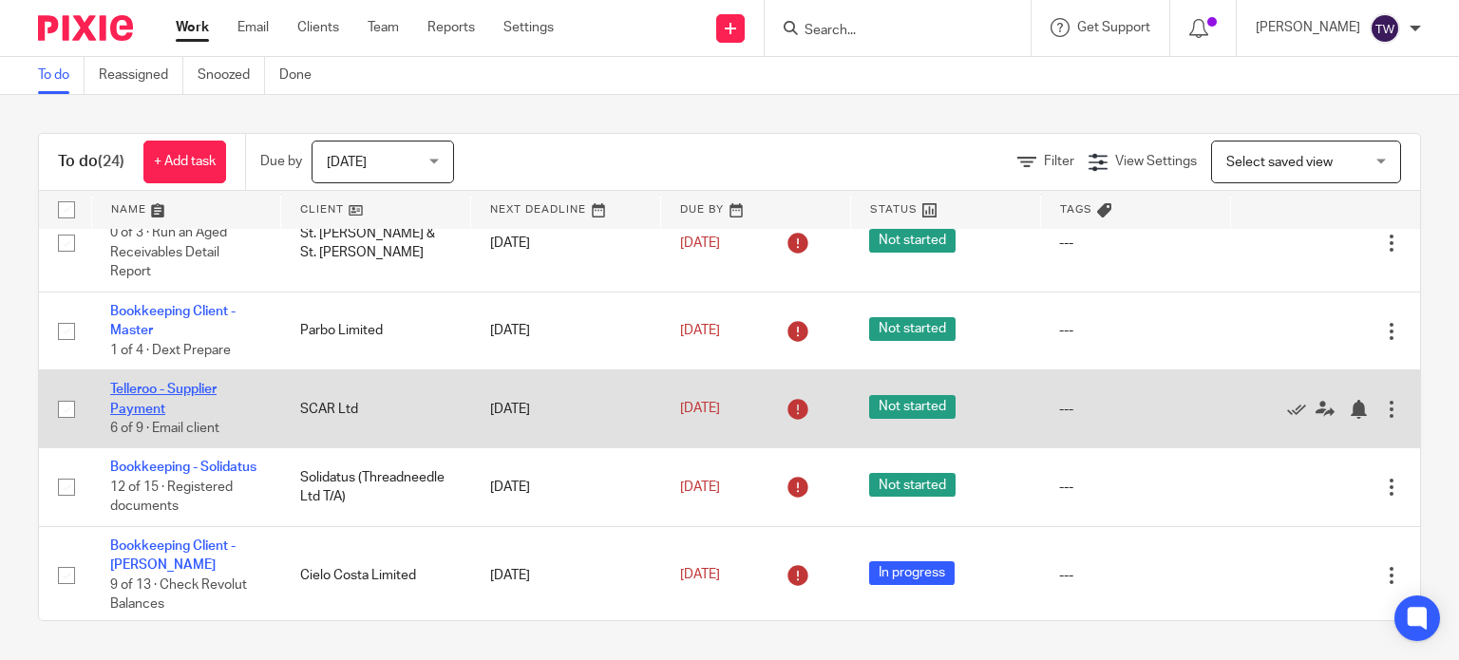
click at [179, 415] on link "Telleroo - Supplier Payment" at bounding box center [163, 399] width 106 height 32
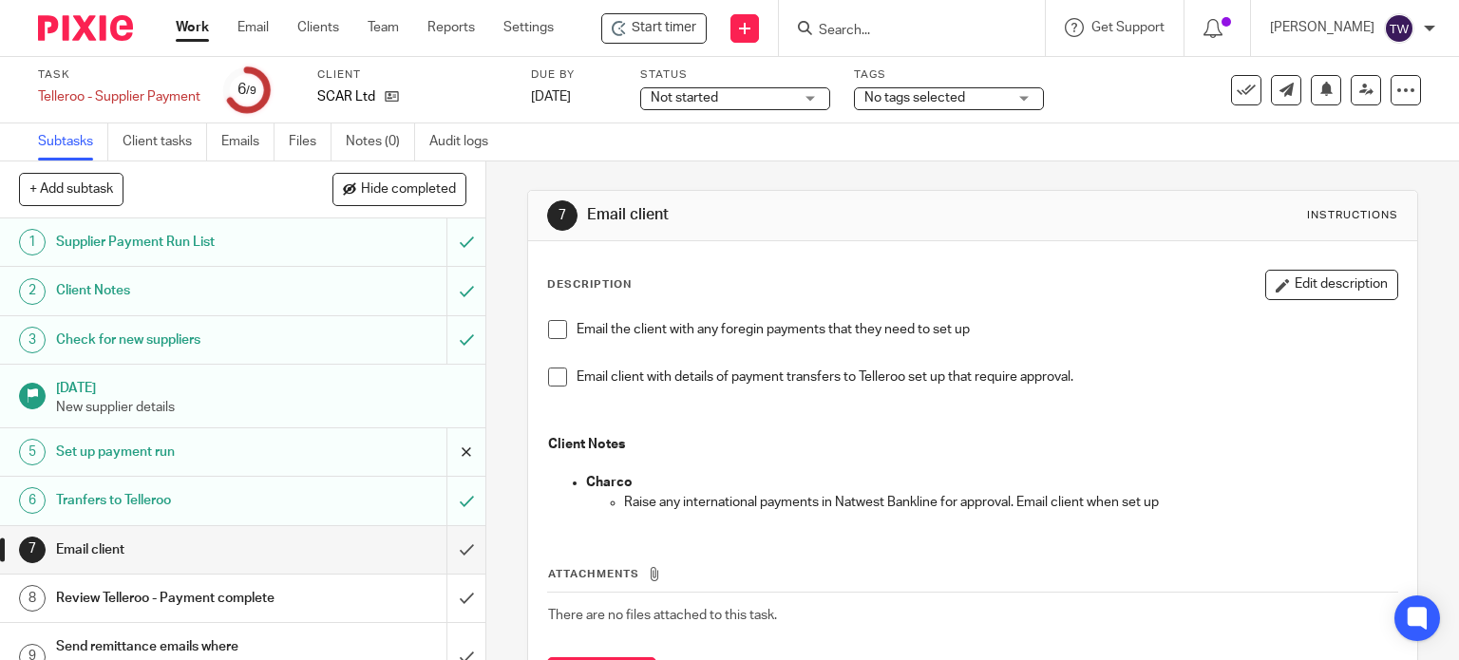
scroll to position [28, 0]
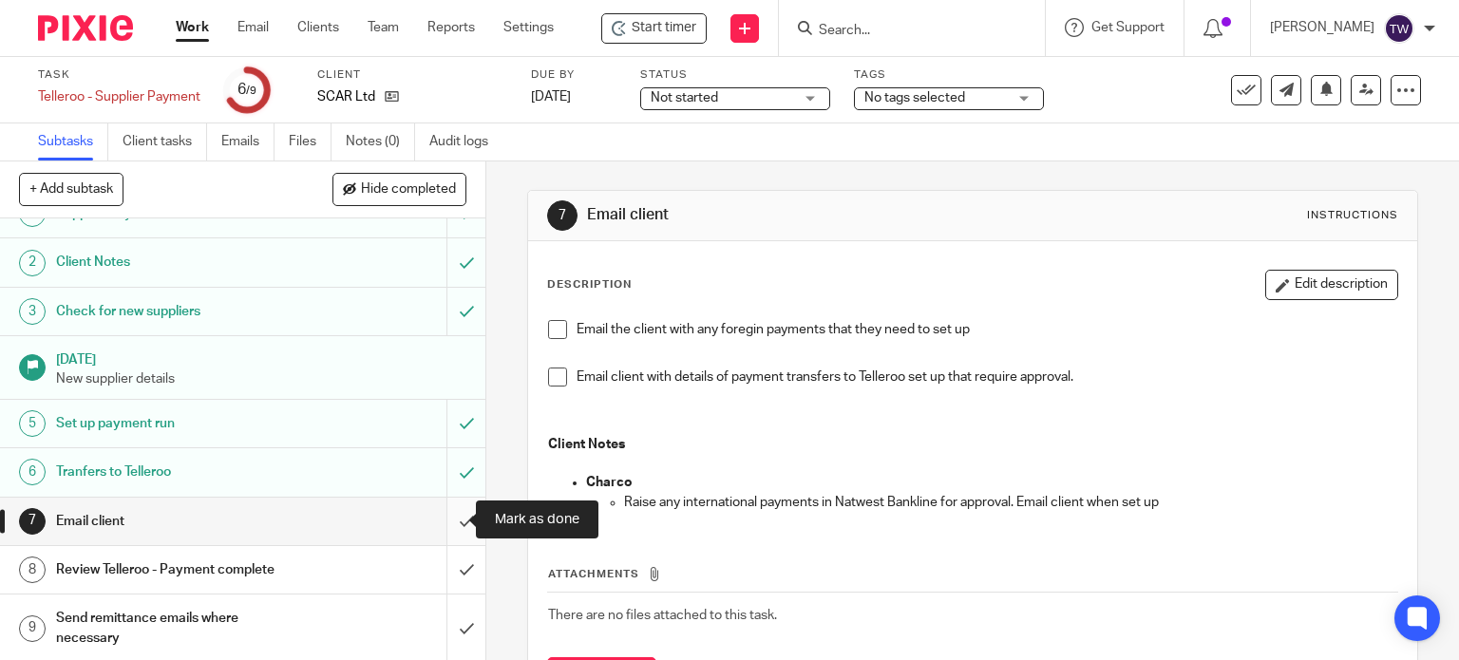
click at [445, 523] on input "submit" at bounding box center [242, 521] width 485 height 47
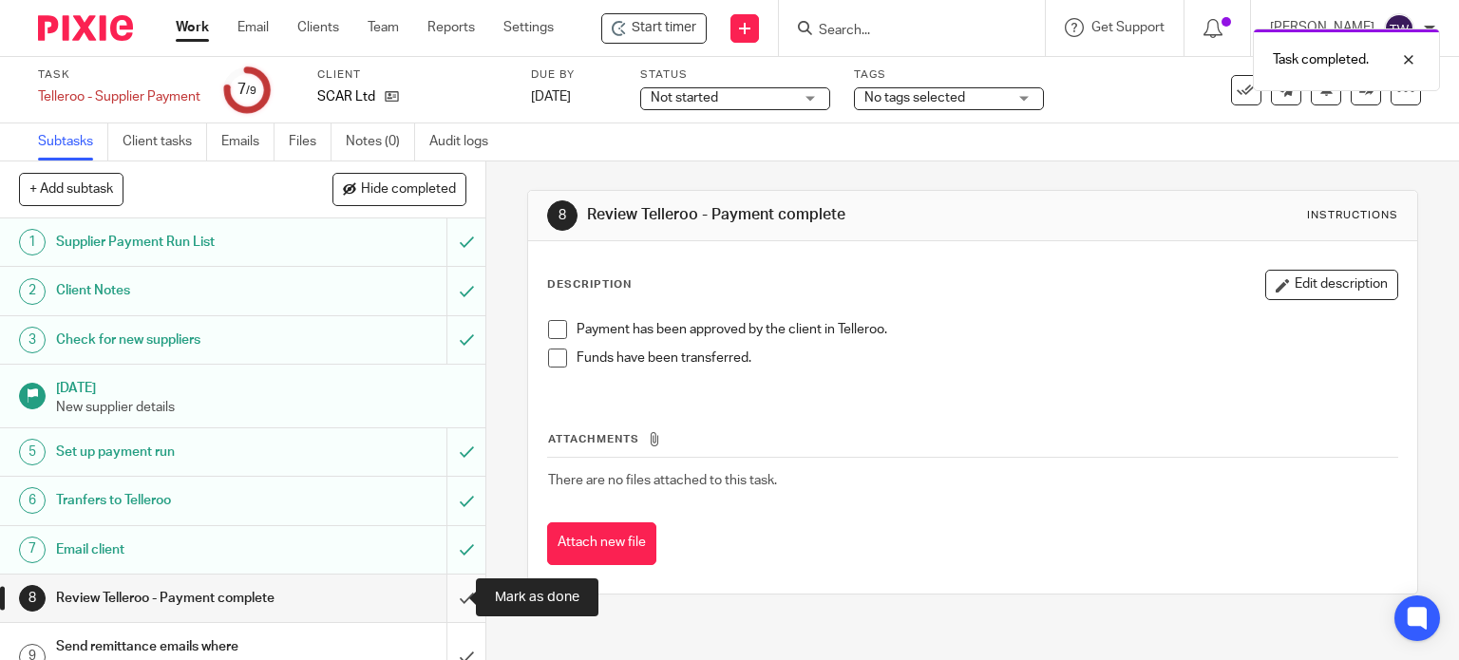
click at [447, 600] on input "submit" at bounding box center [242, 598] width 485 height 47
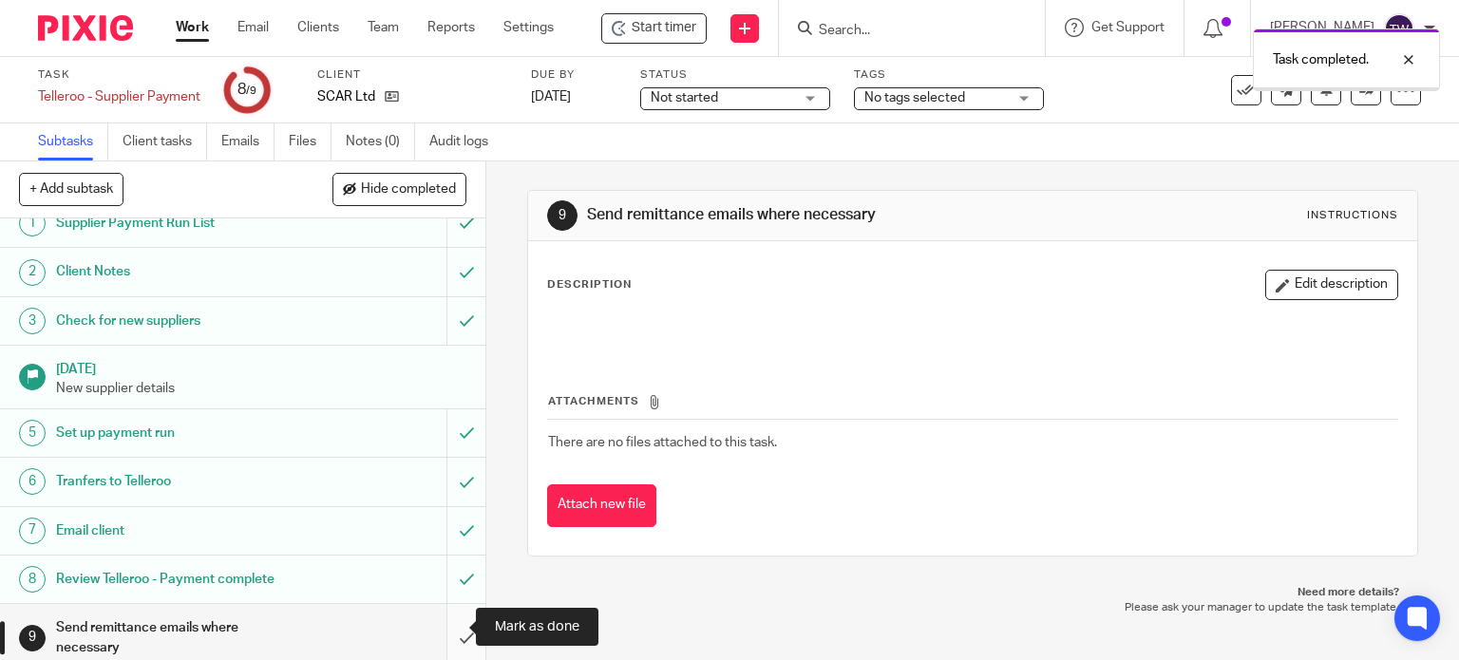
scroll to position [28, 0]
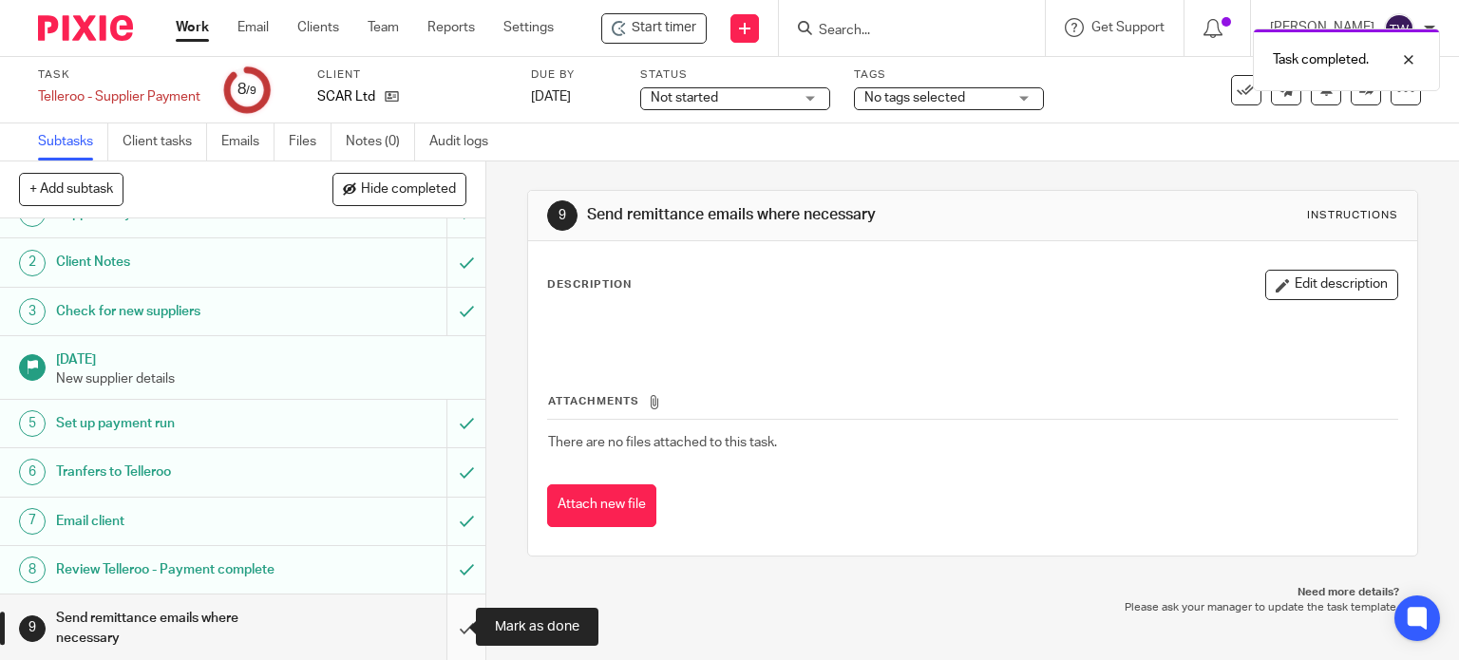
click at [453, 623] on input "submit" at bounding box center [242, 628] width 485 height 67
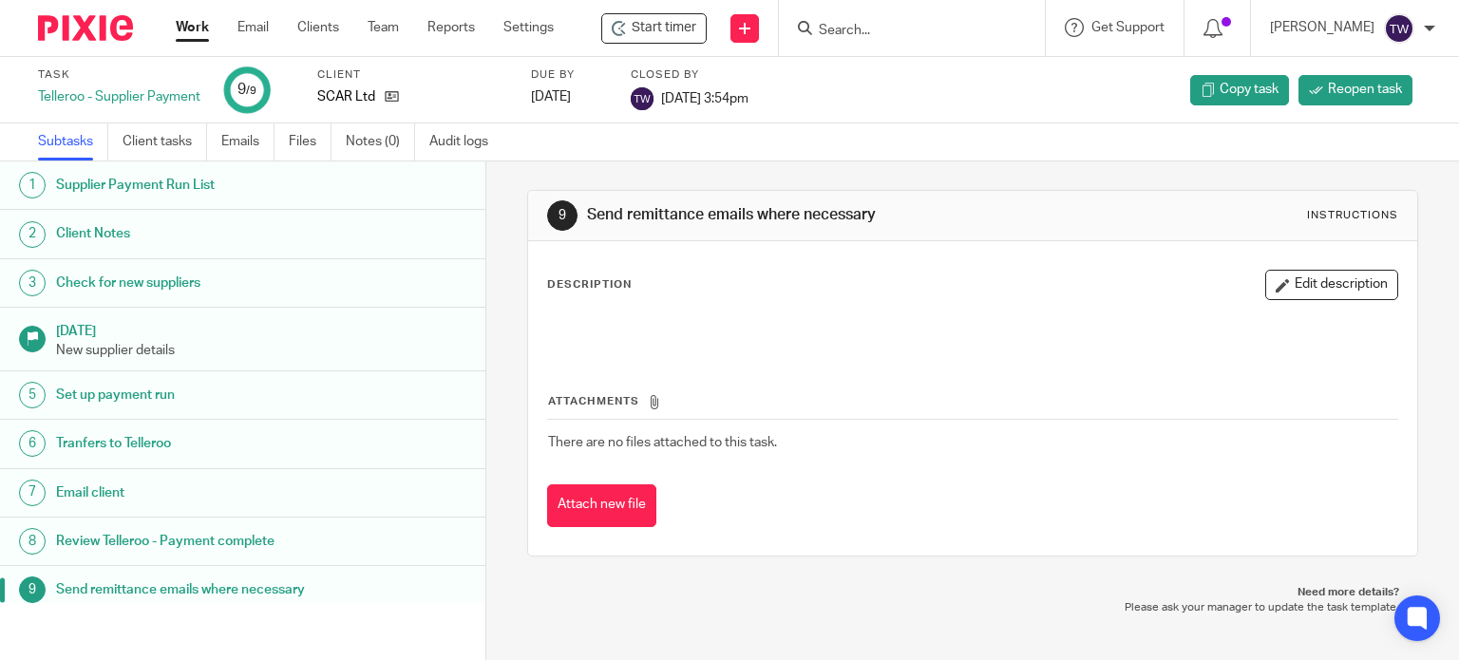
click at [196, 28] on link "Work" at bounding box center [192, 27] width 33 height 19
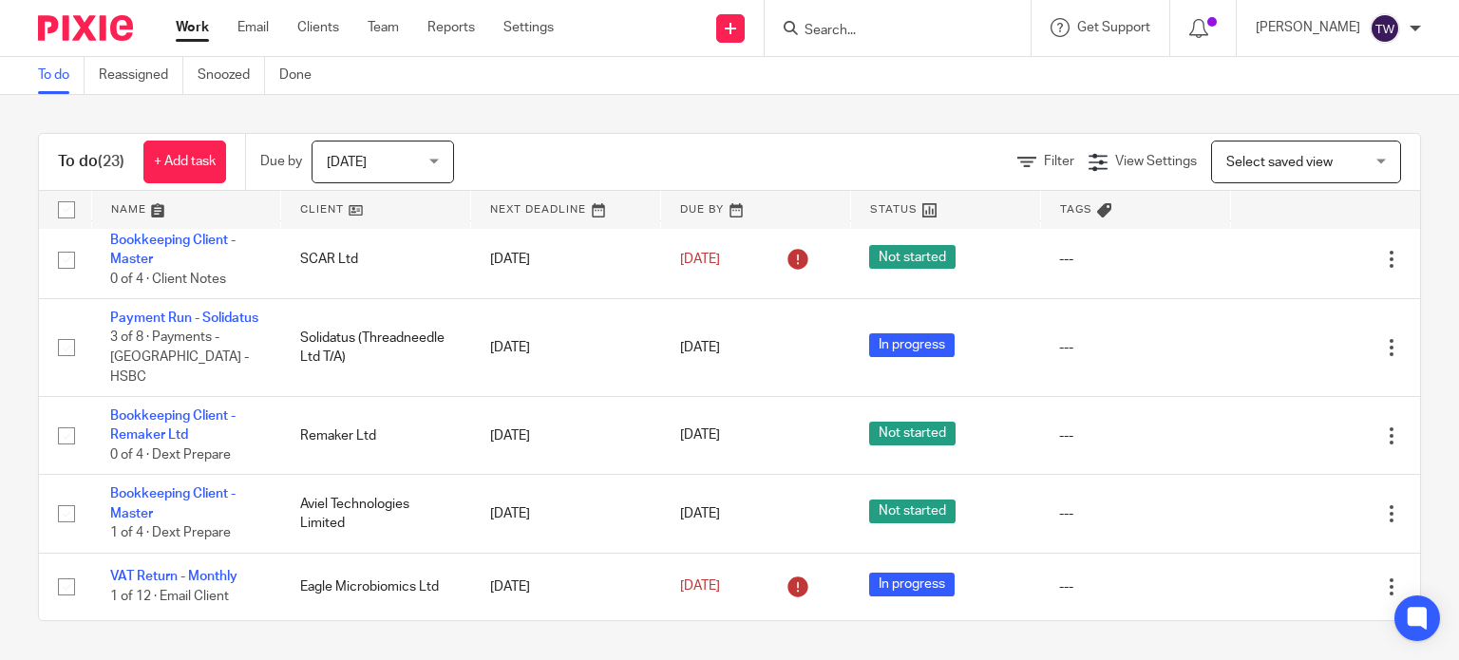
scroll to position [1786, 0]
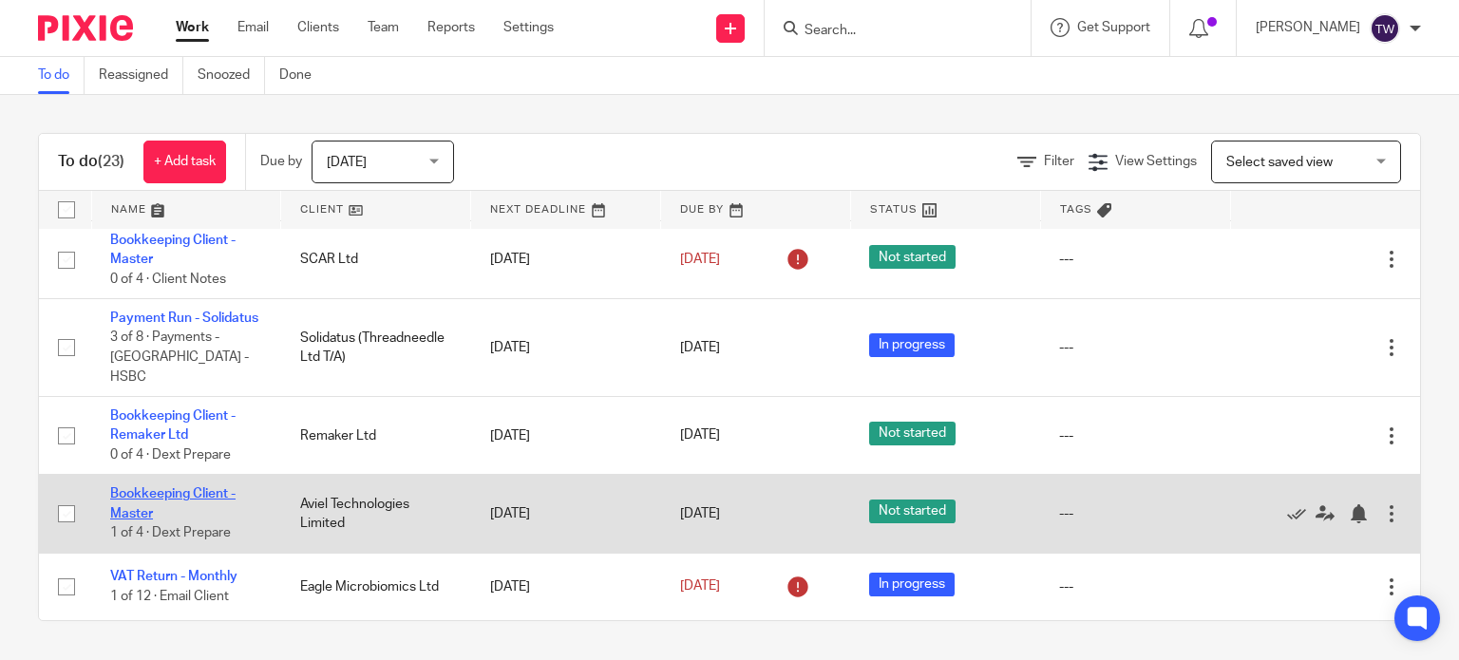
click at [213, 492] on link "Bookkeeping Client - Master" at bounding box center [172, 503] width 125 height 32
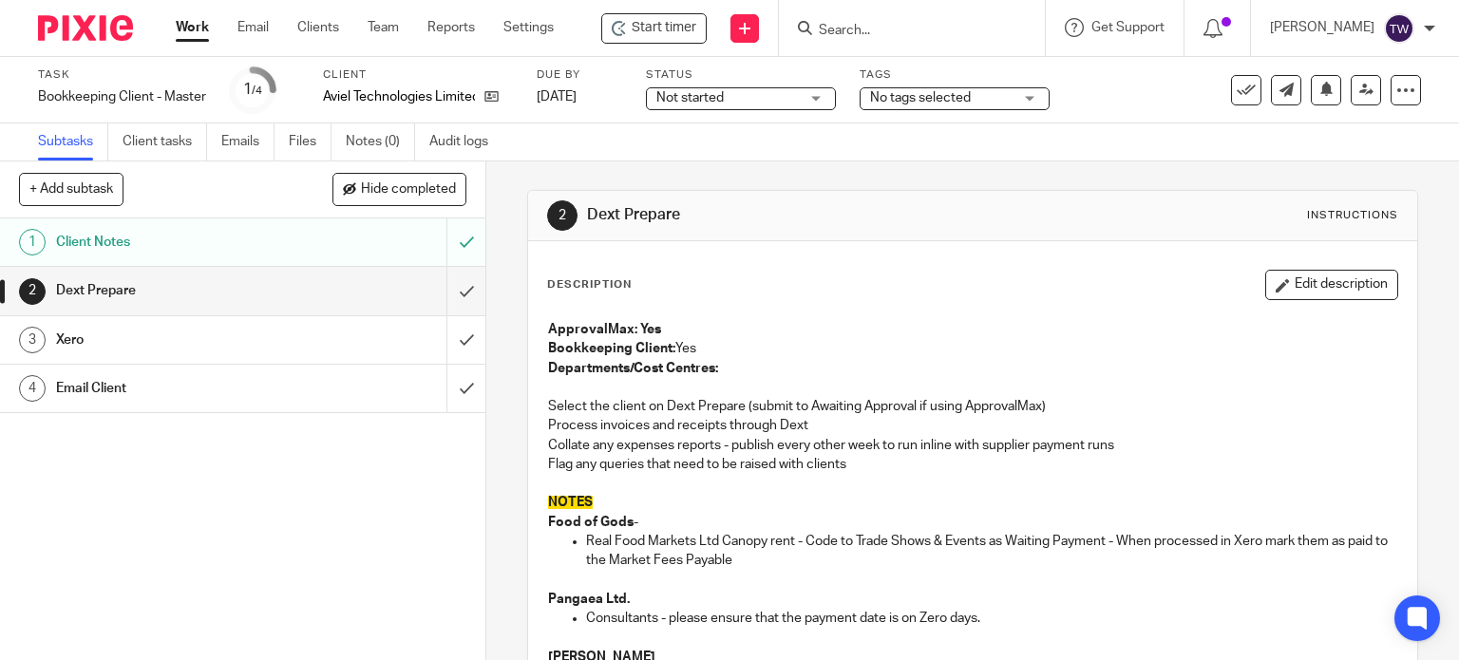
click at [689, 102] on span "Not started" at bounding box center [689, 97] width 67 height 13
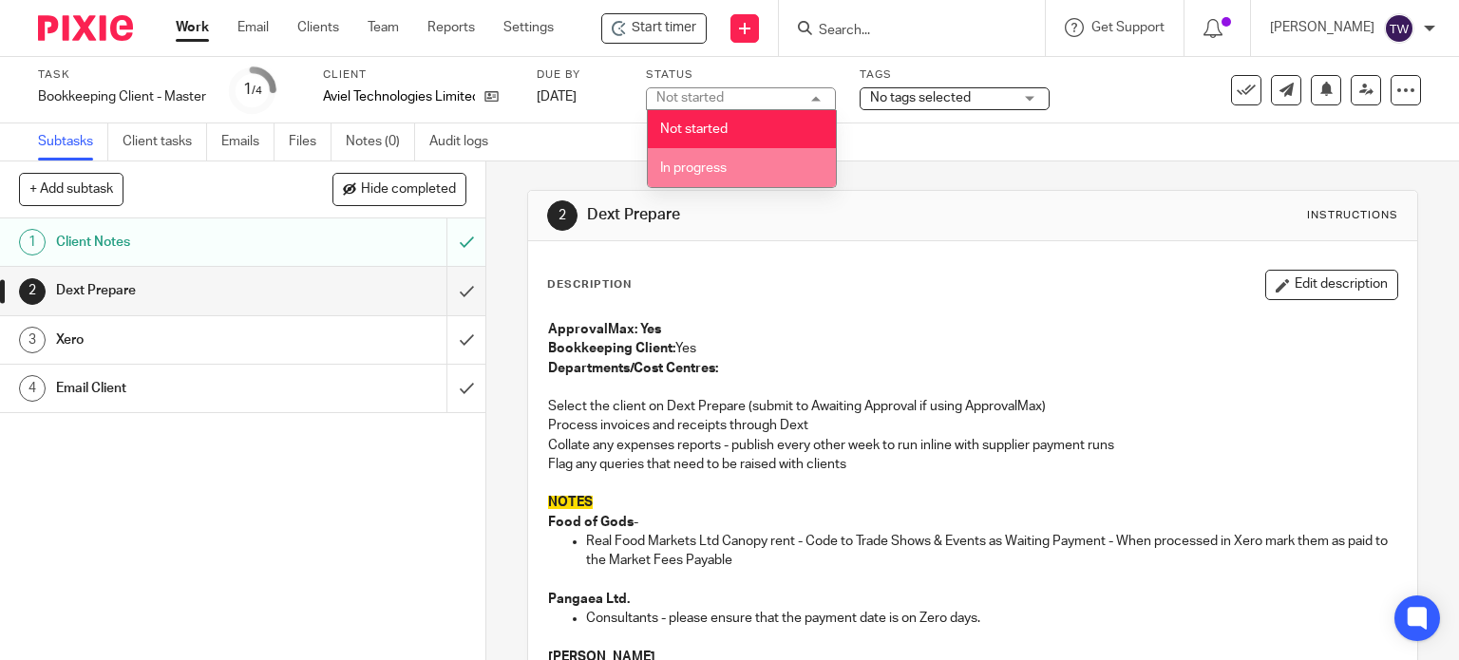
click at [692, 164] on span "In progress" at bounding box center [693, 167] width 66 height 13
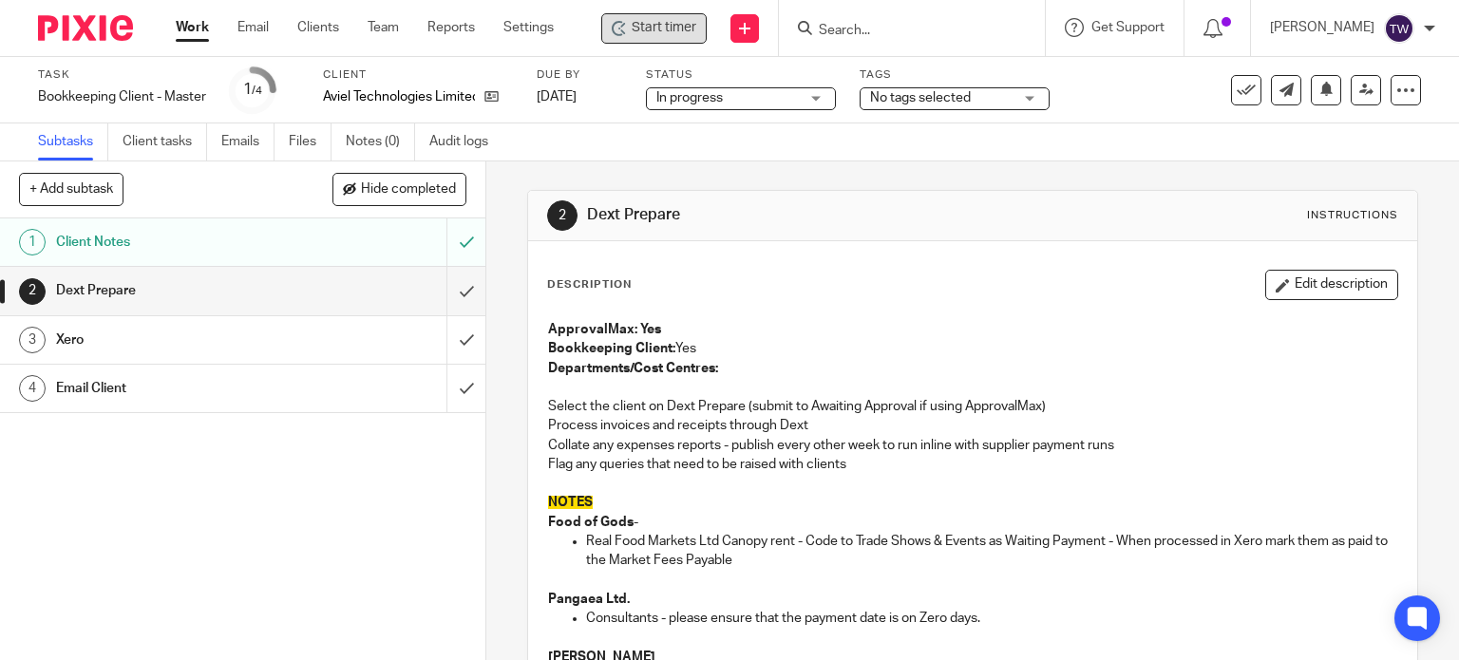
click at [627, 33] on icon at bounding box center [619, 28] width 15 height 15
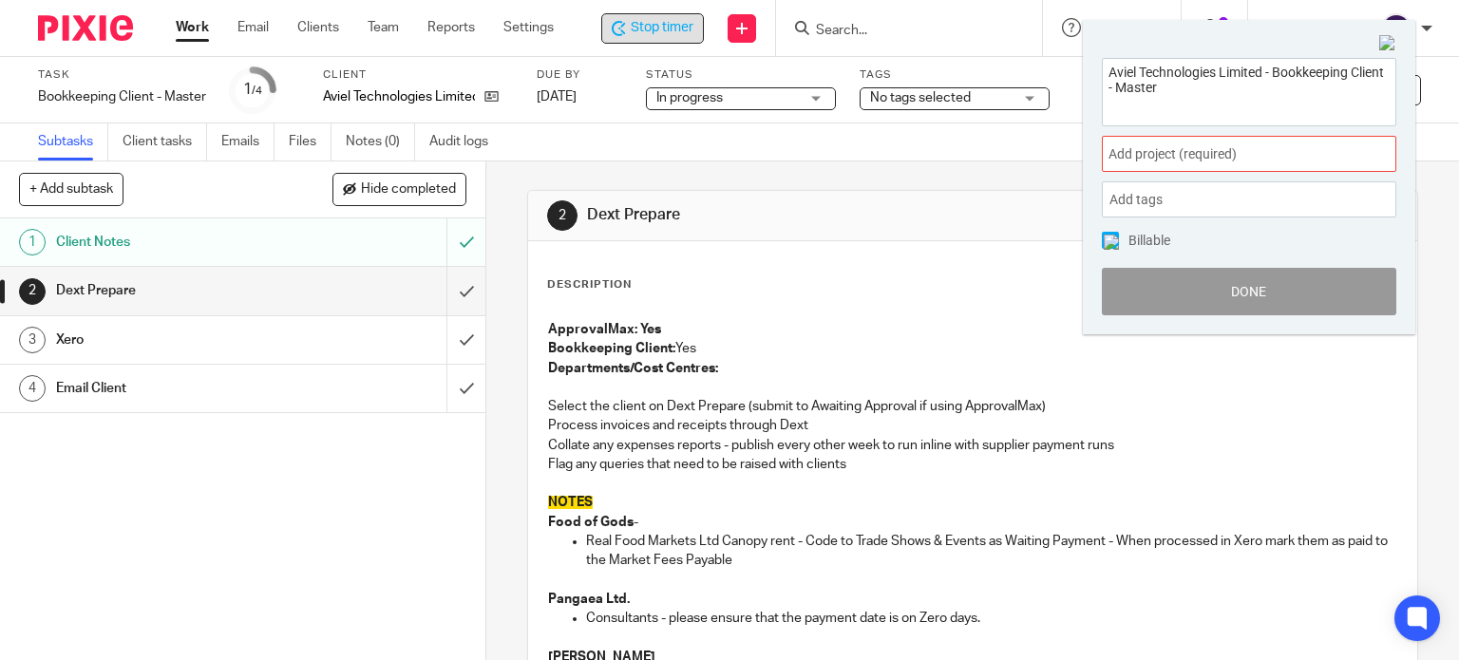
click at [1143, 153] on span "Add project (required) :" at bounding box center [1227, 154] width 239 height 20
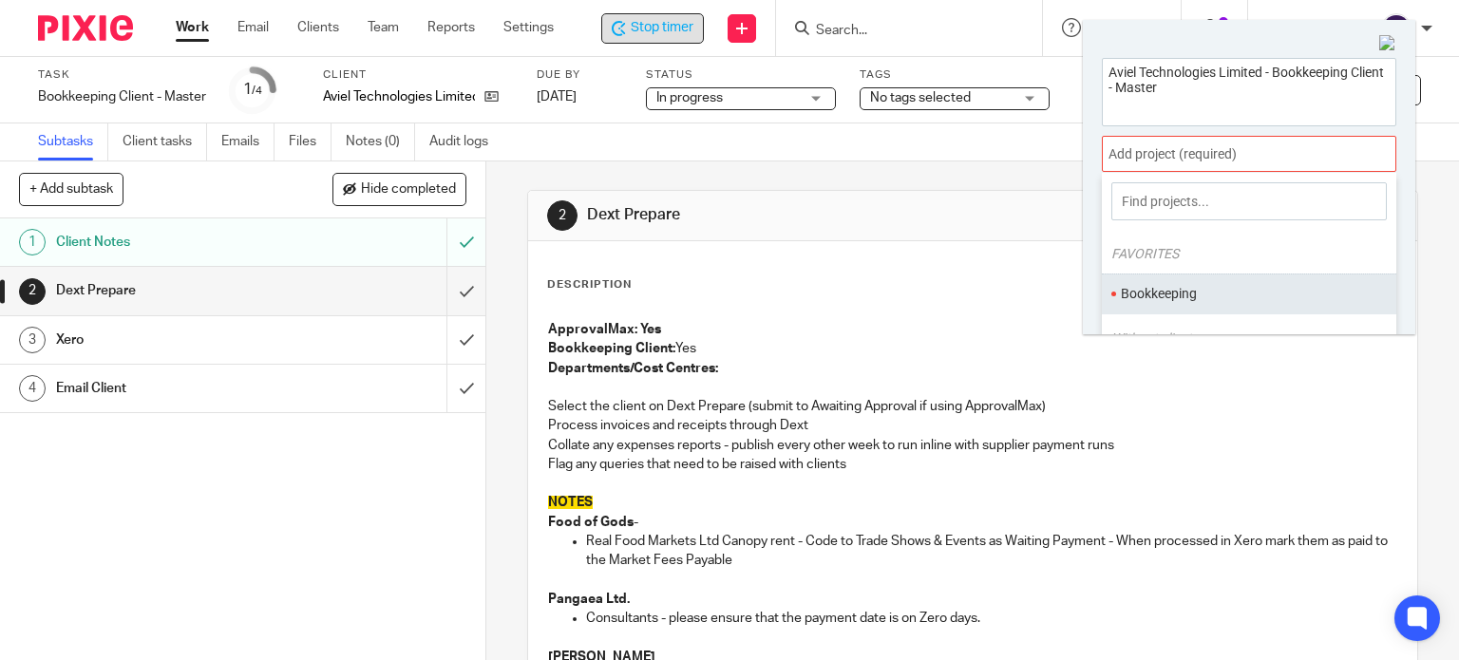
click at [1142, 289] on li "Bookkeeping" at bounding box center [1245, 294] width 248 height 20
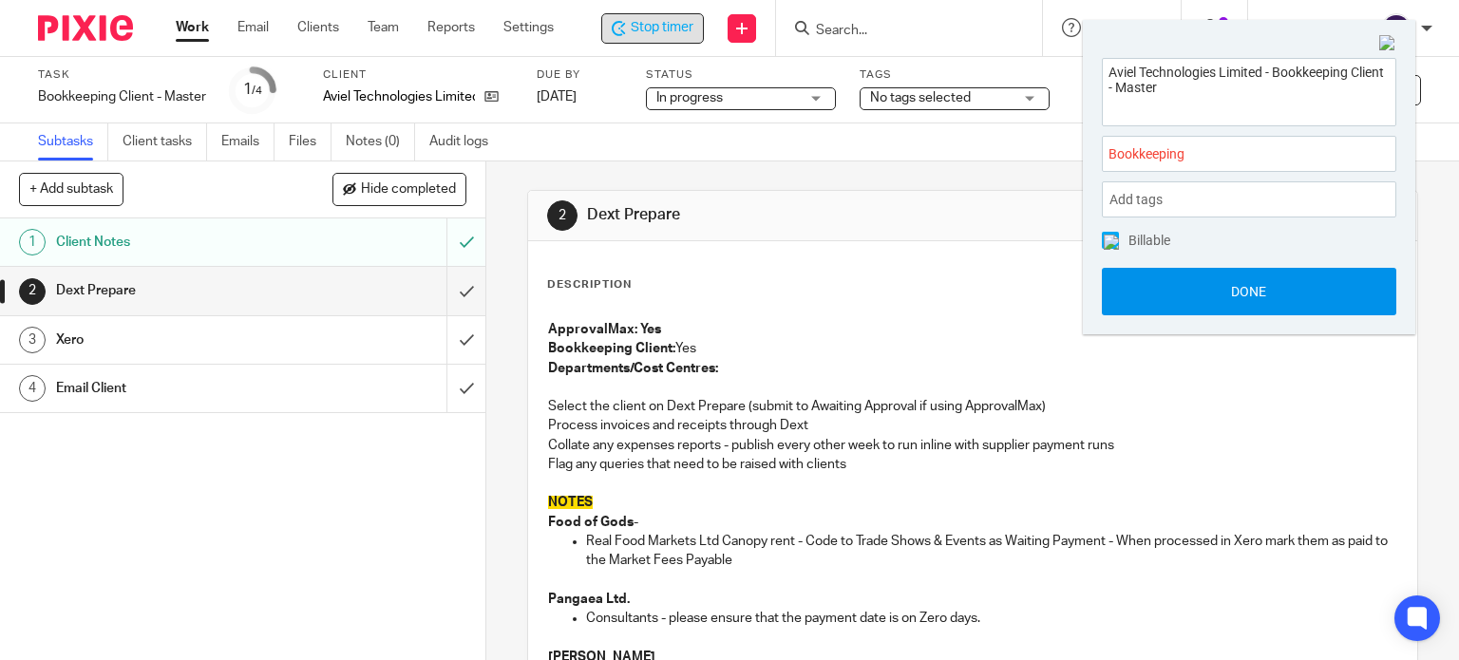
click at [1170, 284] on button "Done" at bounding box center [1249, 291] width 294 height 47
